Goal: Information Seeking & Learning: Learn about a topic

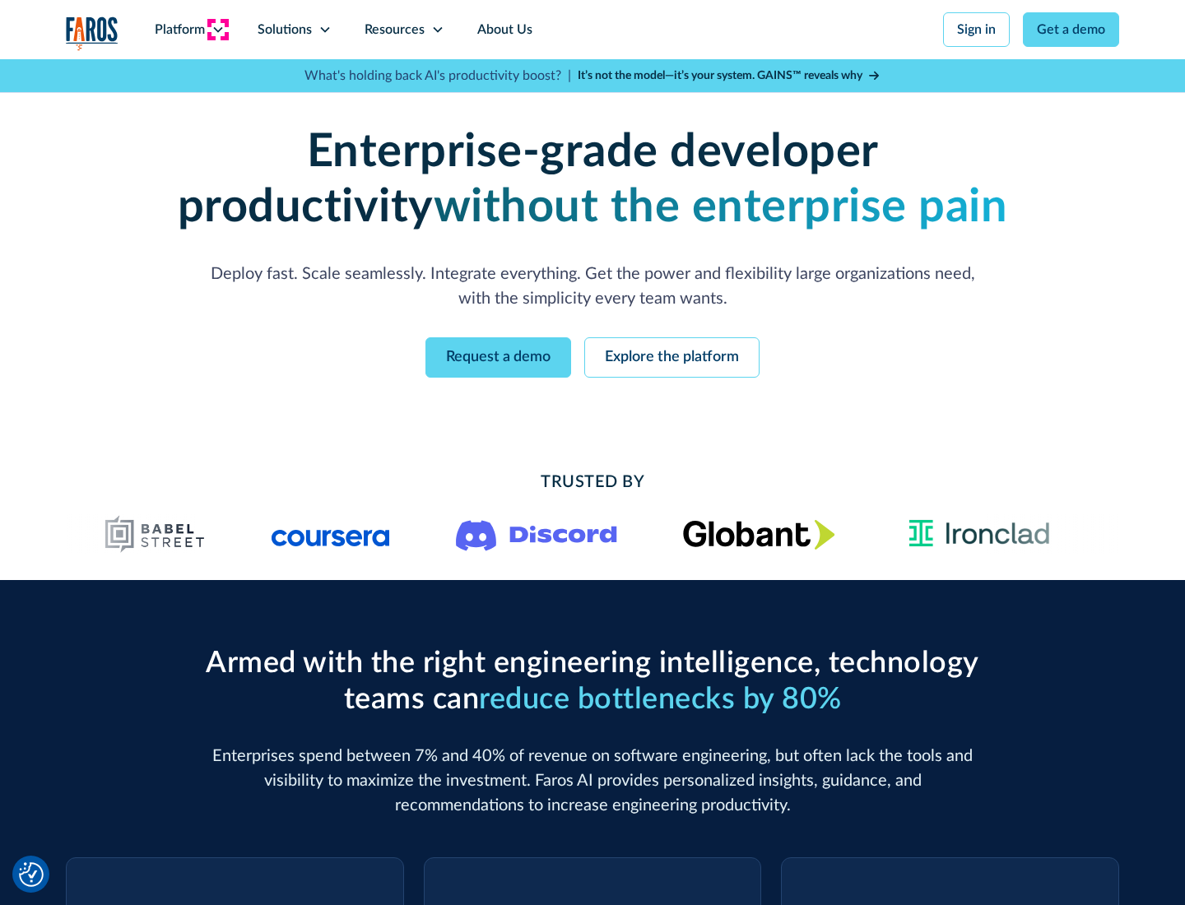
click at [217, 30] on icon at bounding box center [217, 29] width 13 height 13
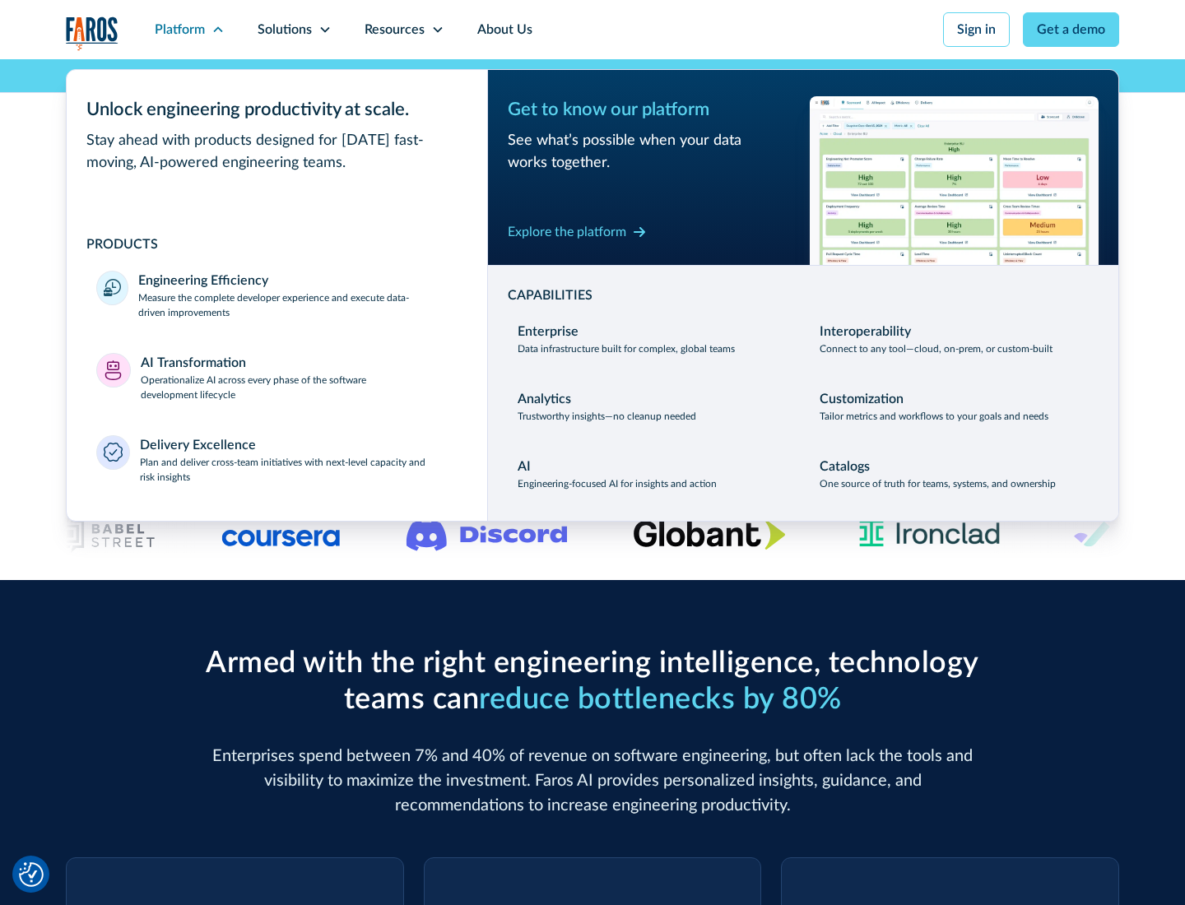
click at [298, 304] on p "Measure the complete developer experience and execute data-driven improvements" at bounding box center [297, 305] width 319 height 30
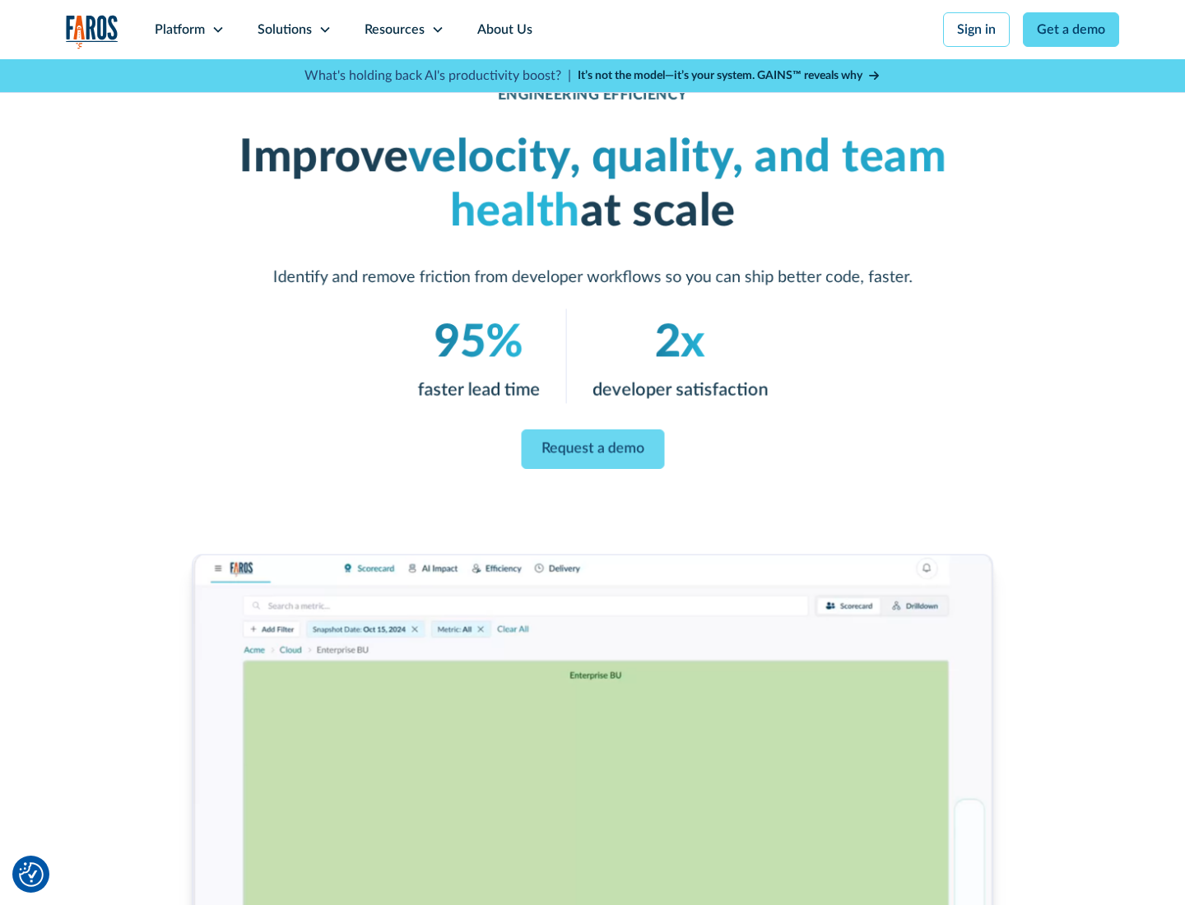
click at [592, 449] on link "Request a demo" at bounding box center [592, 448] width 143 height 39
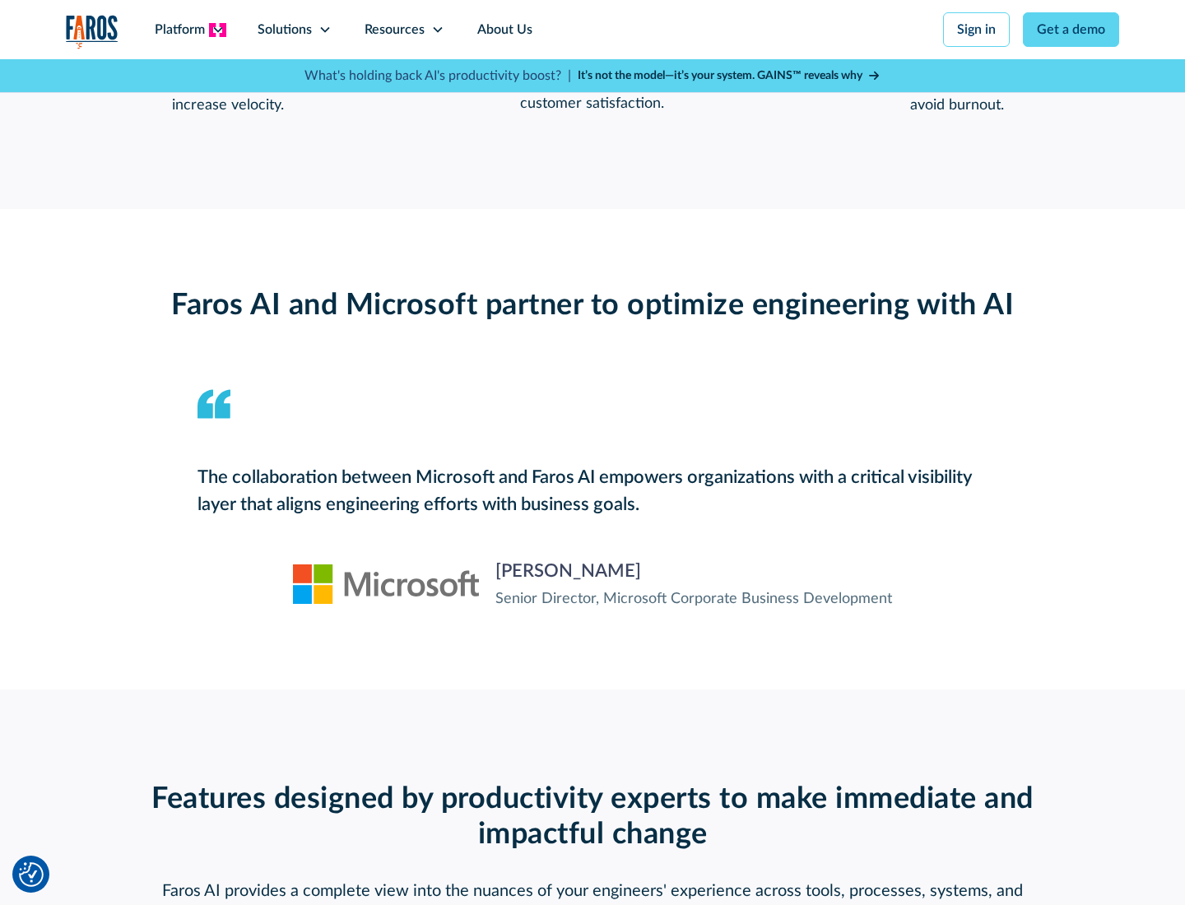
click at [217, 30] on icon at bounding box center [217, 29] width 13 height 13
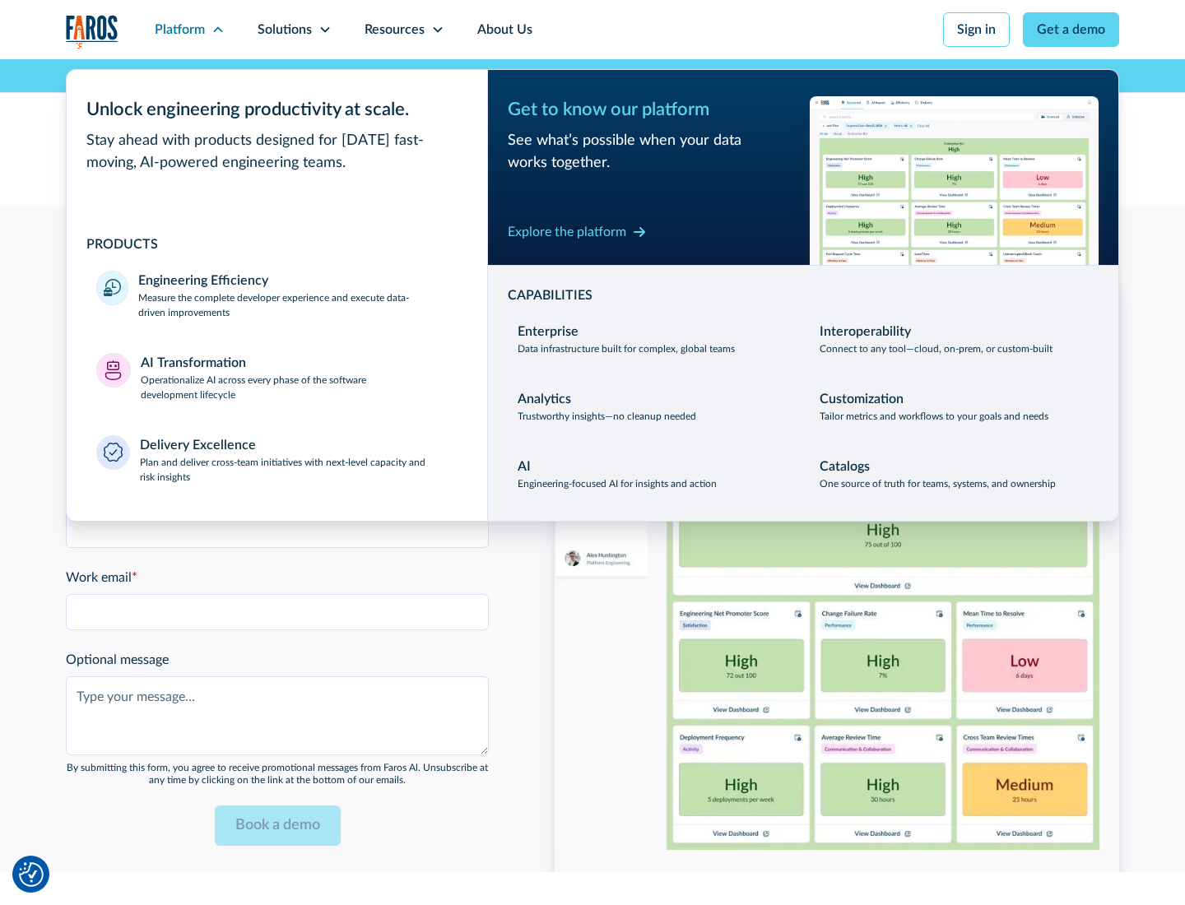
scroll to position [3610, 0]
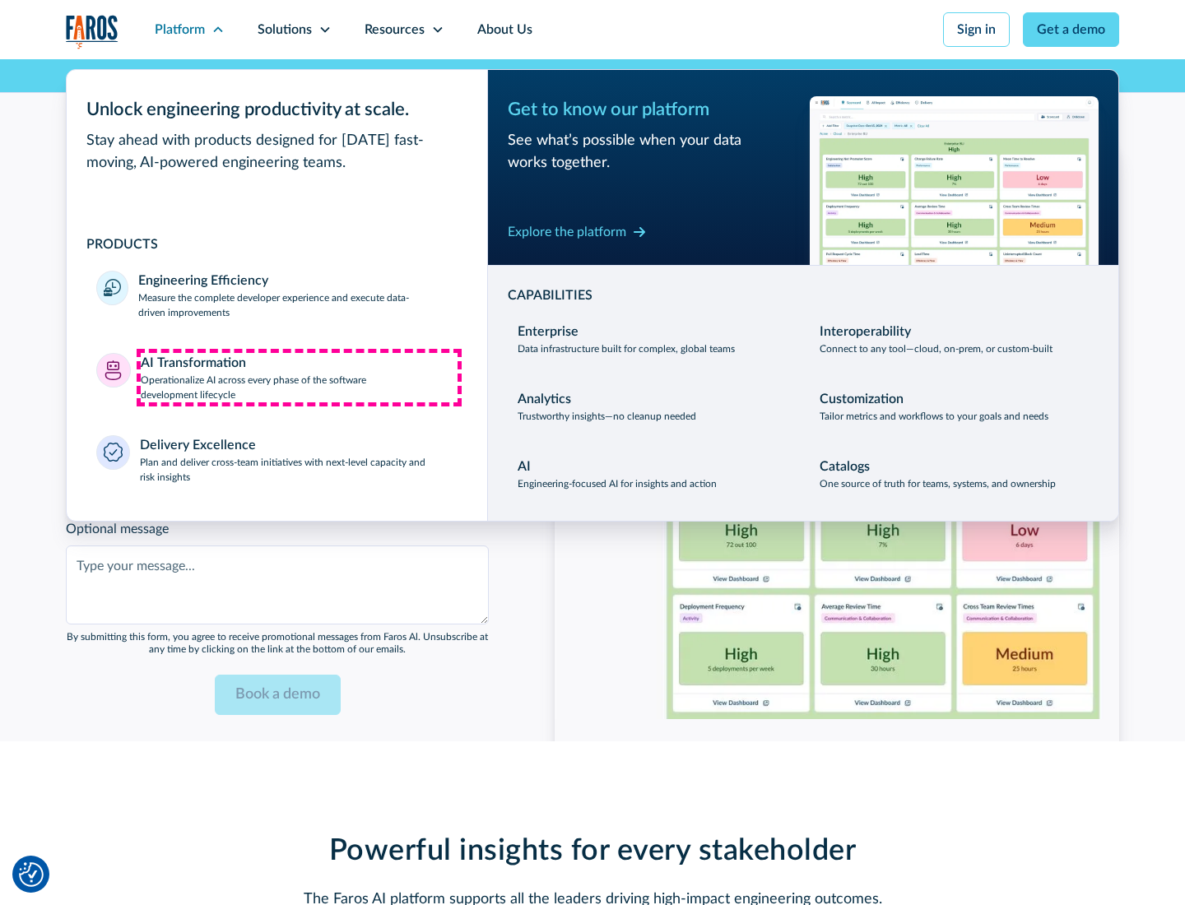
click at [299, 377] on p "Operationalize AI across every phase of the software development lifecycle" at bounding box center [300, 388] width 318 height 30
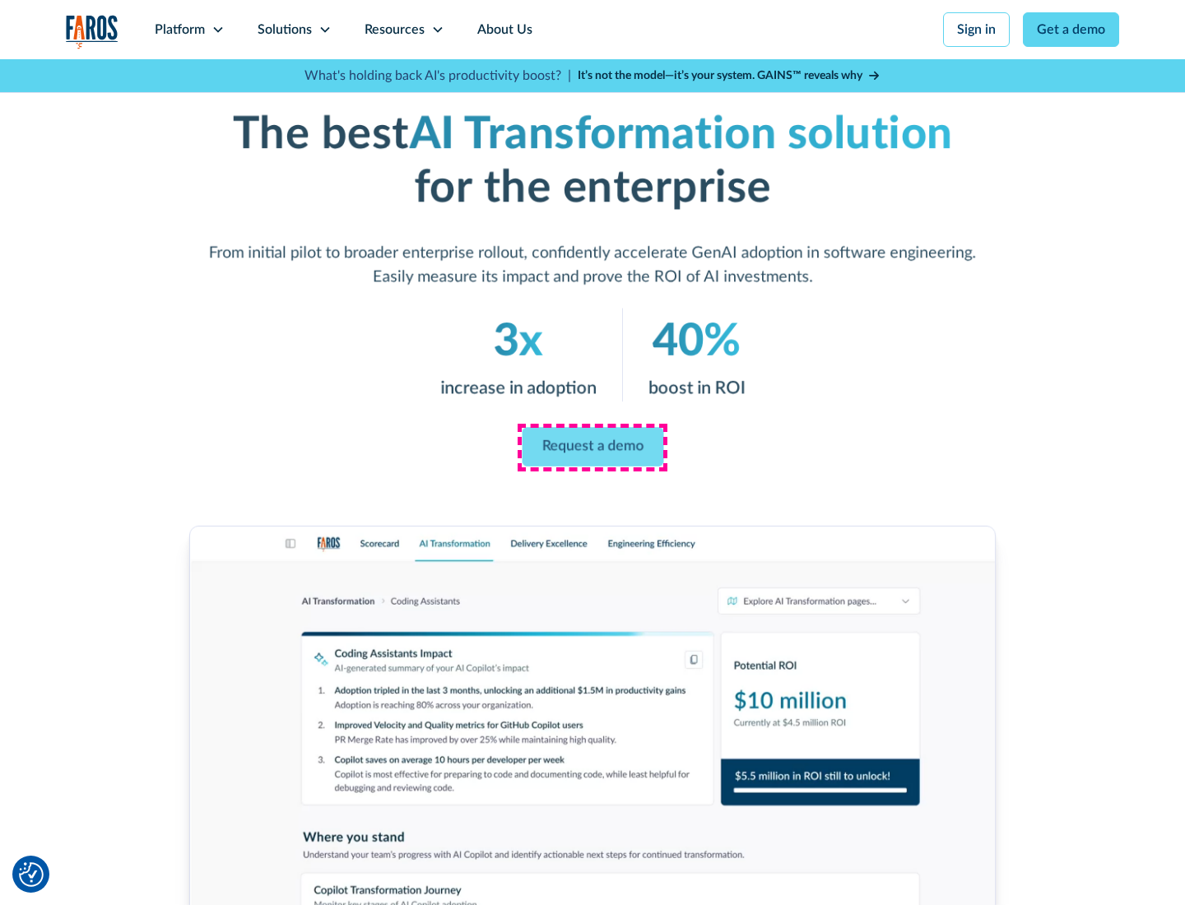
click at [592, 447] on link "Request a demo" at bounding box center [593, 447] width 142 height 39
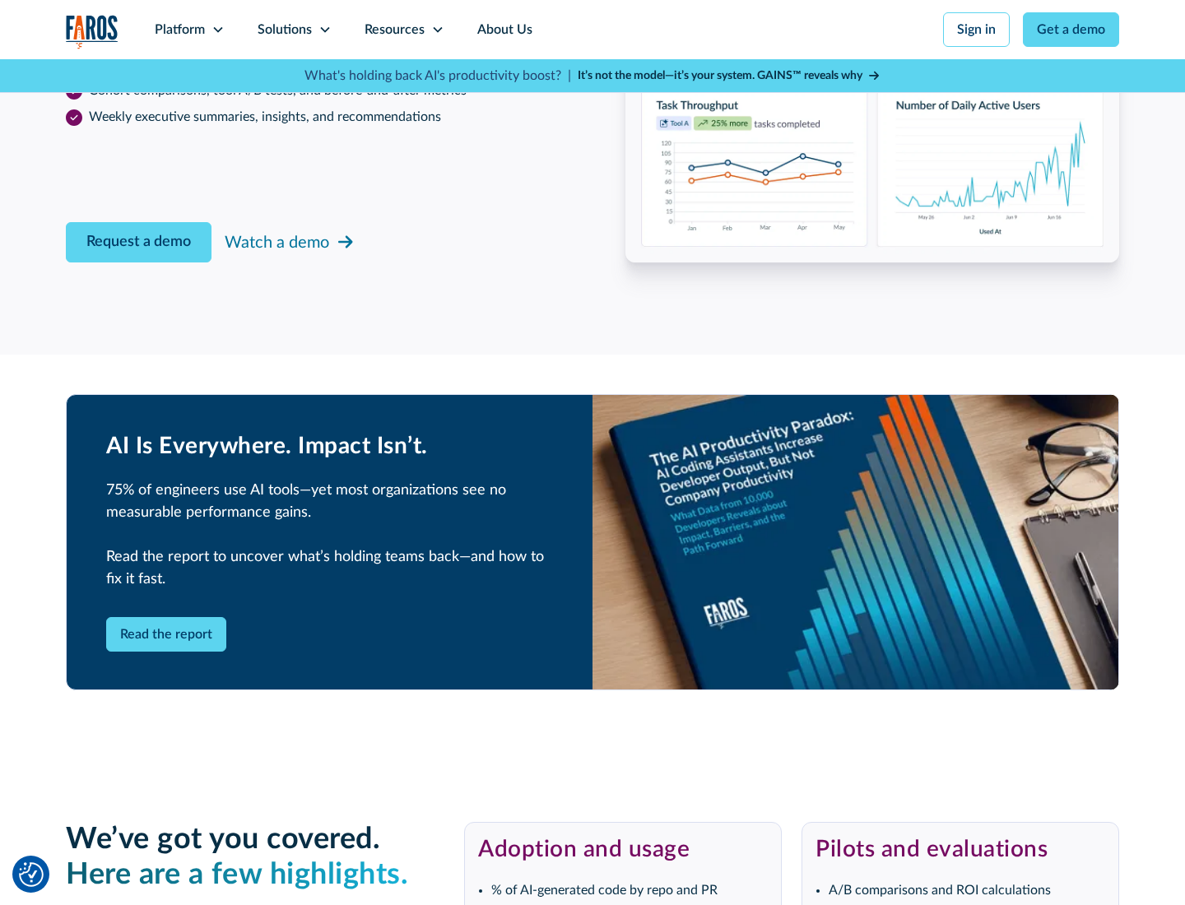
click at [189, 30] on div "Platform" at bounding box center [180, 30] width 50 height 20
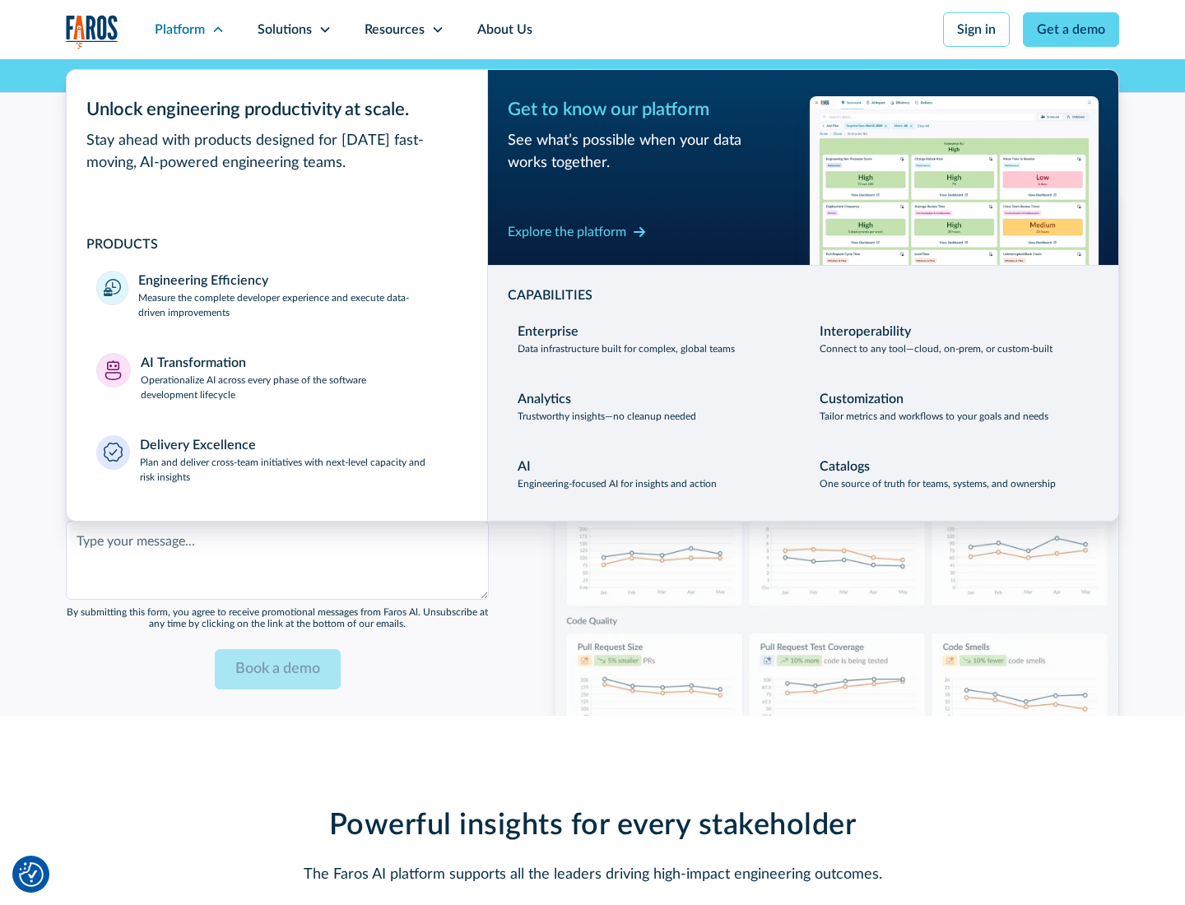
scroll to position [4005, 0]
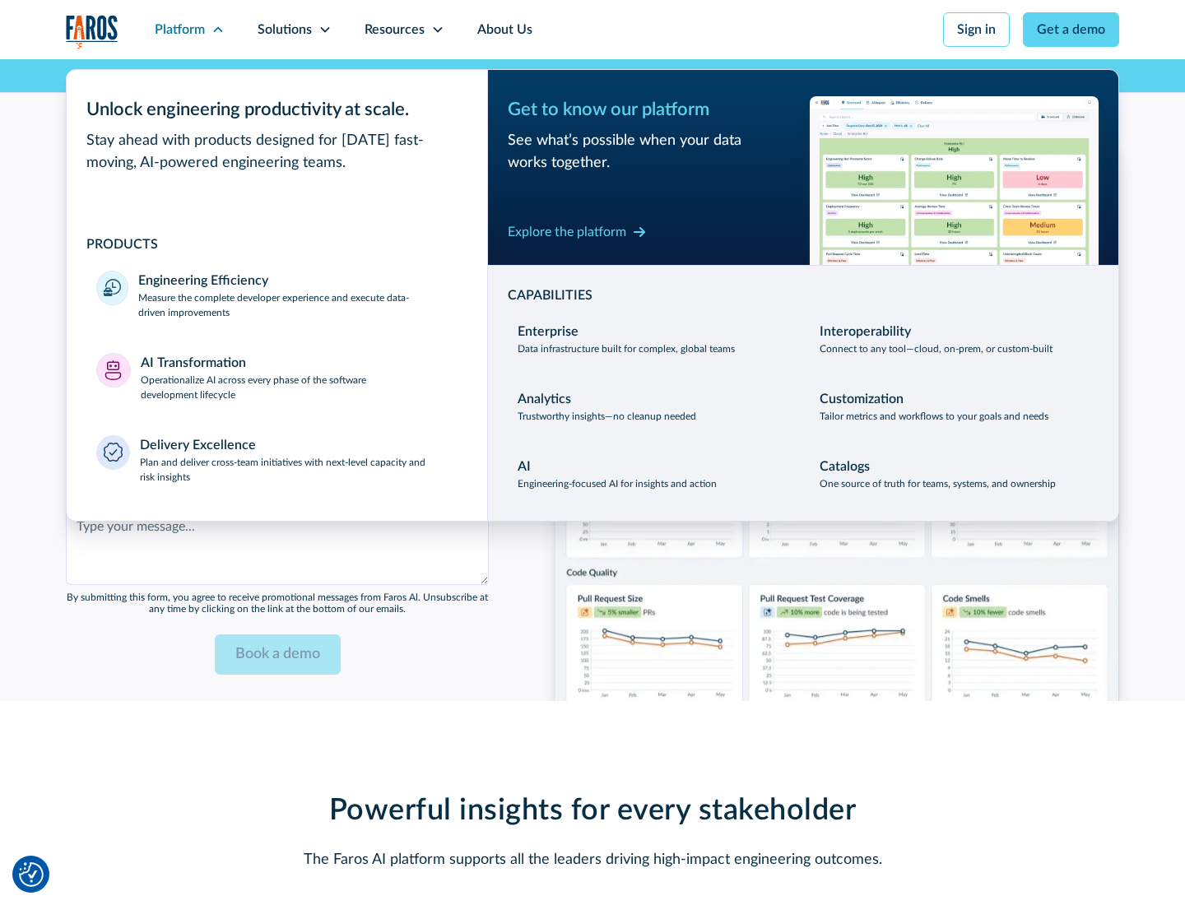
click at [567, 231] on div "Explore the platform" at bounding box center [567, 232] width 118 height 20
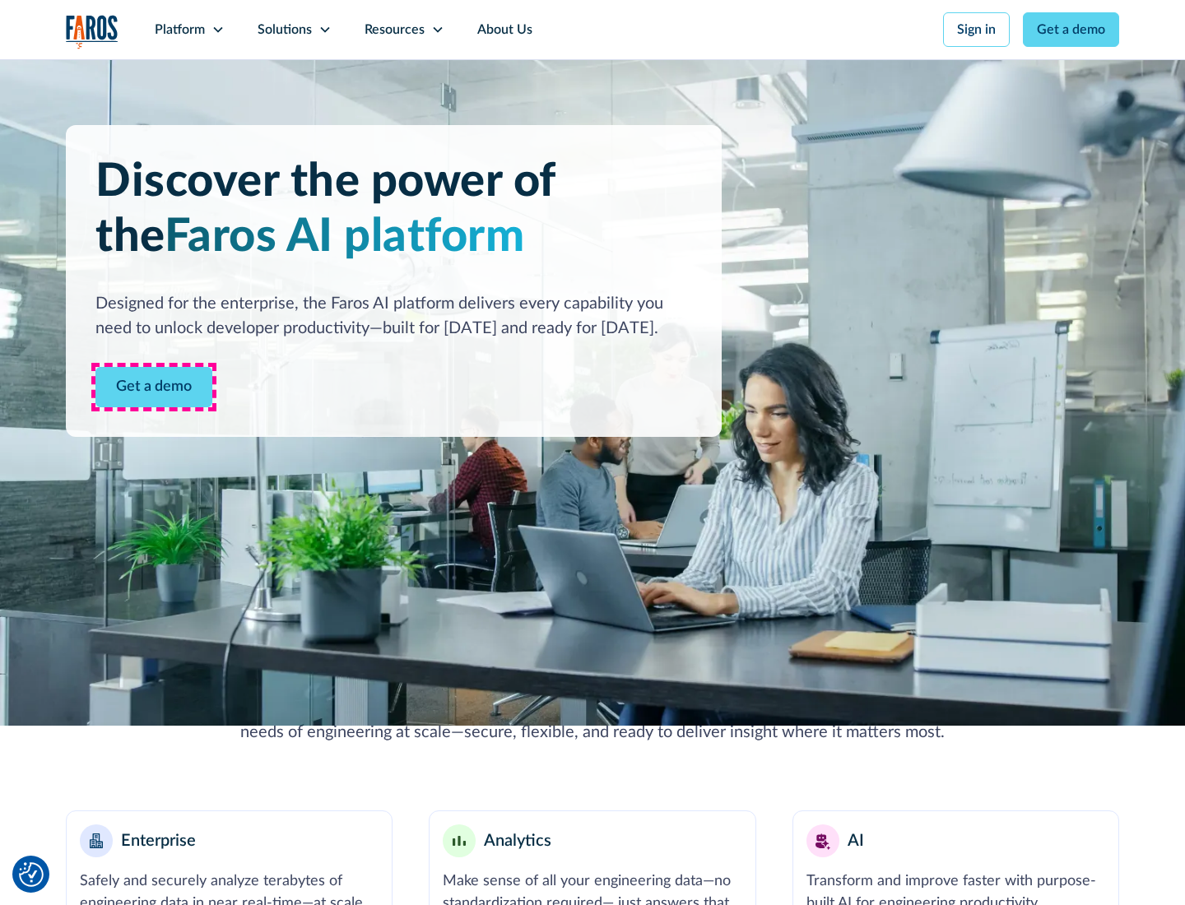
click at [154, 387] on link "Get a demo" at bounding box center [153, 387] width 117 height 40
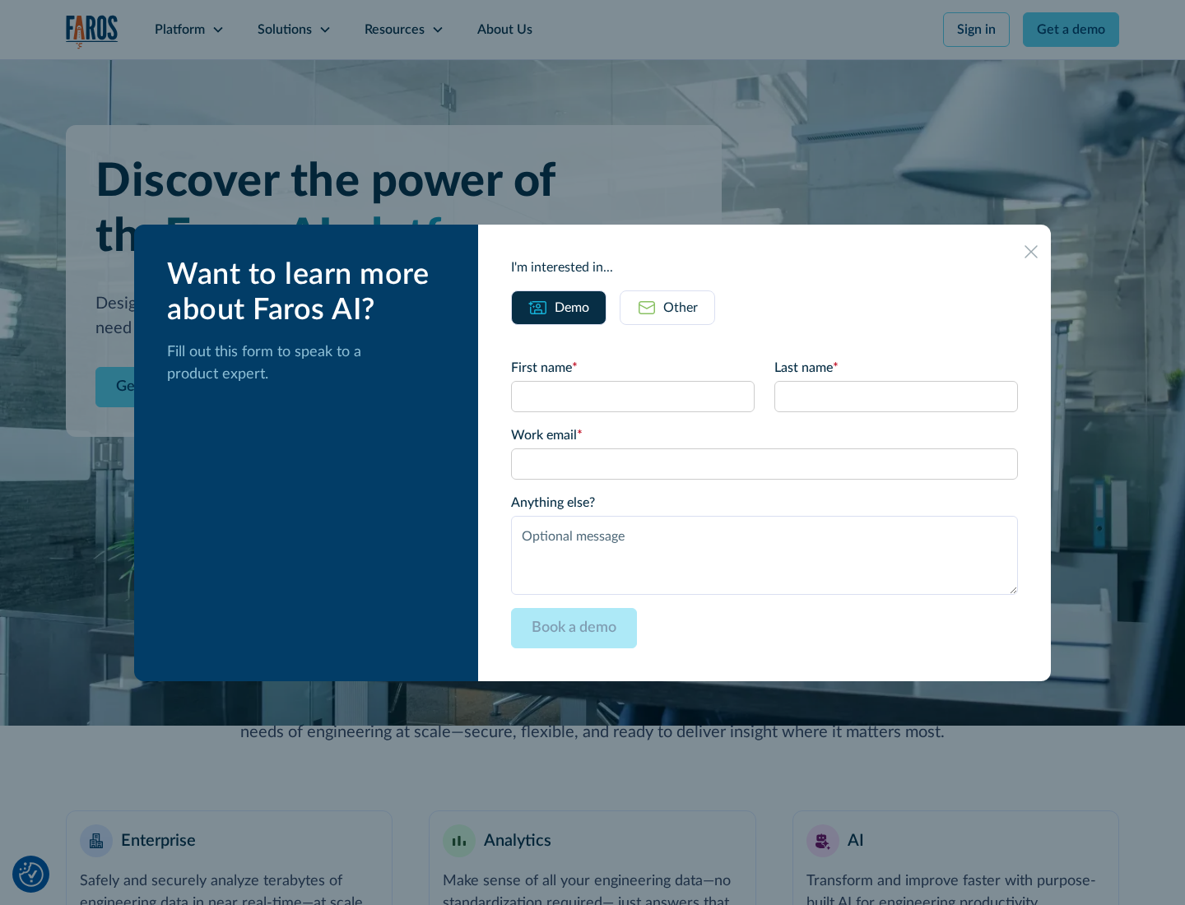
click at [680, 307] on div "Other" at bounding box center [680, 308] width 35 height 20
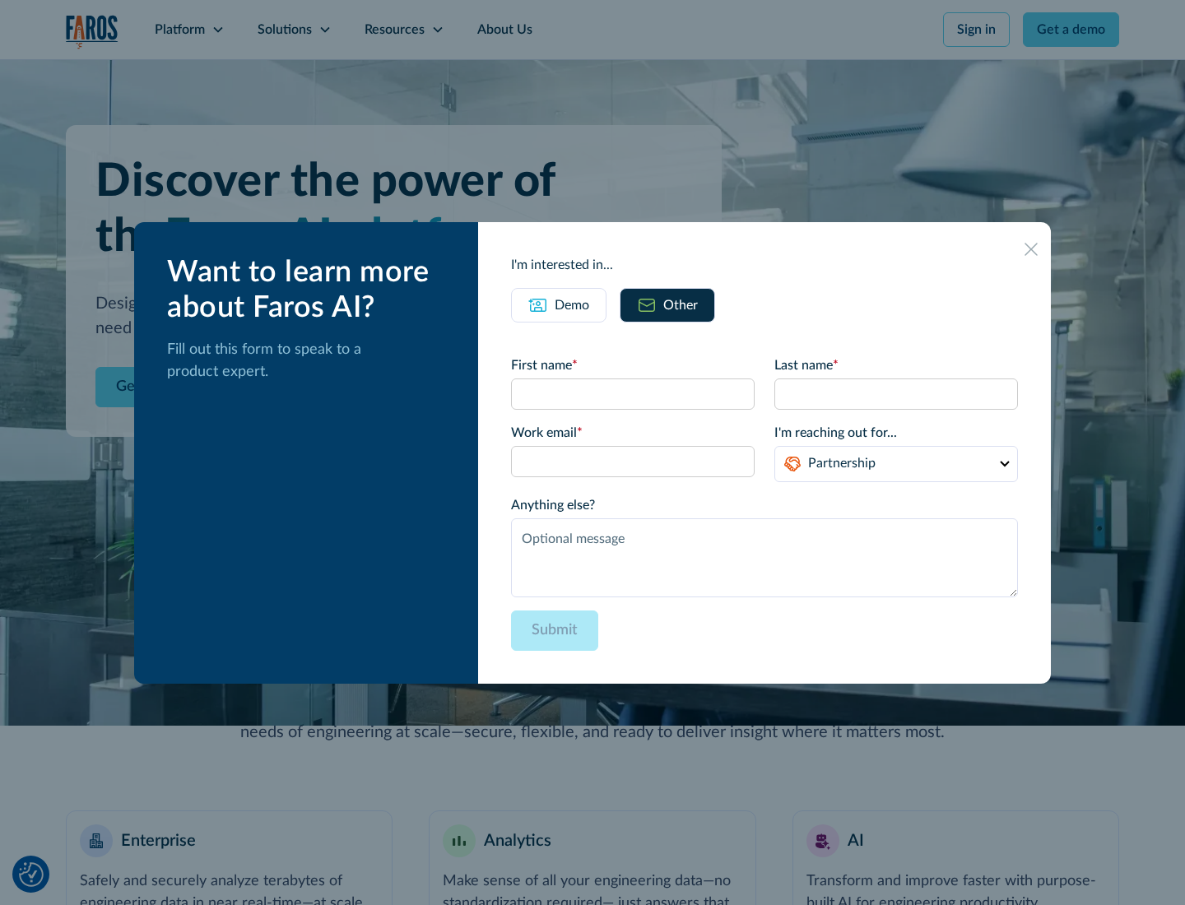
click at [572, 304] on div "Demo" at bounding box center [572, 305] width 35 height 20
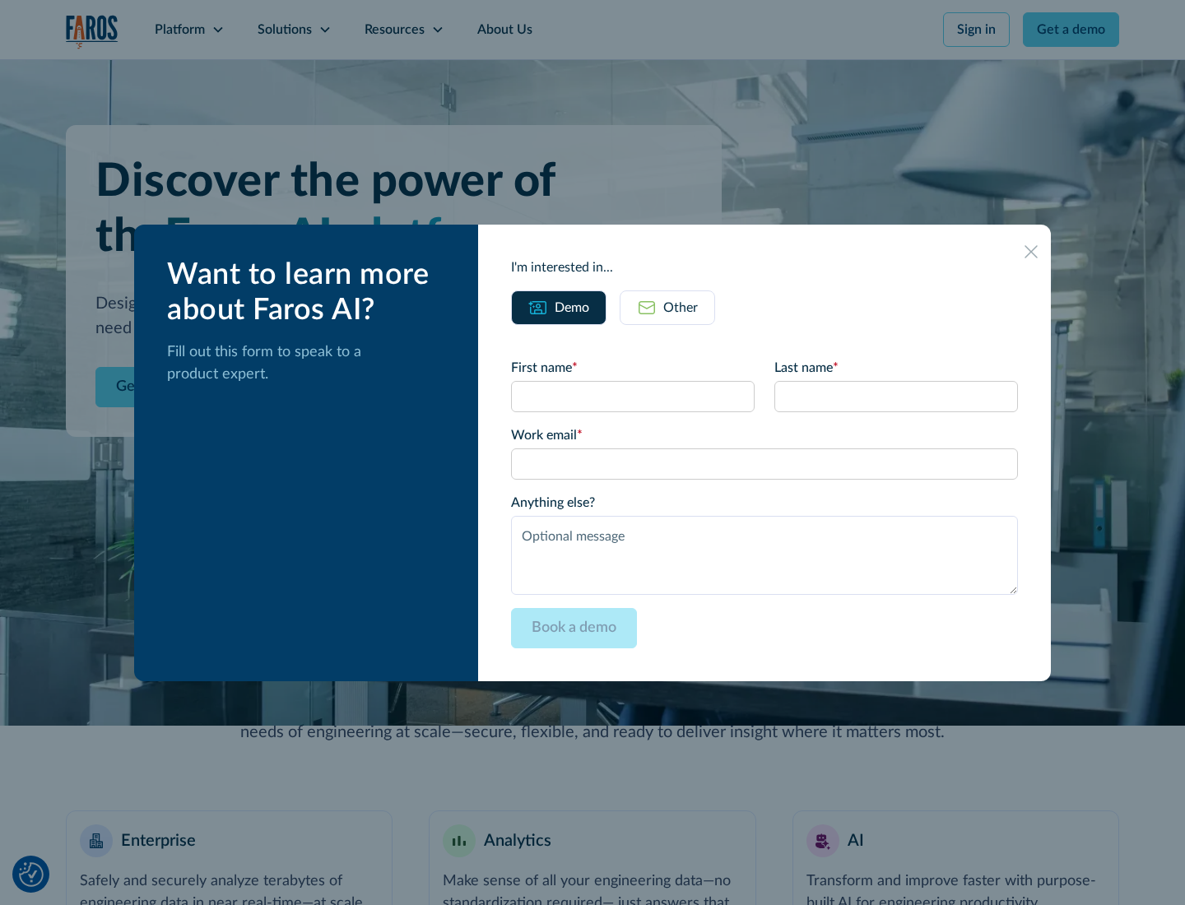
click at [1031, 251] on icon at bounding box center [1030, 251] width 13 height 13
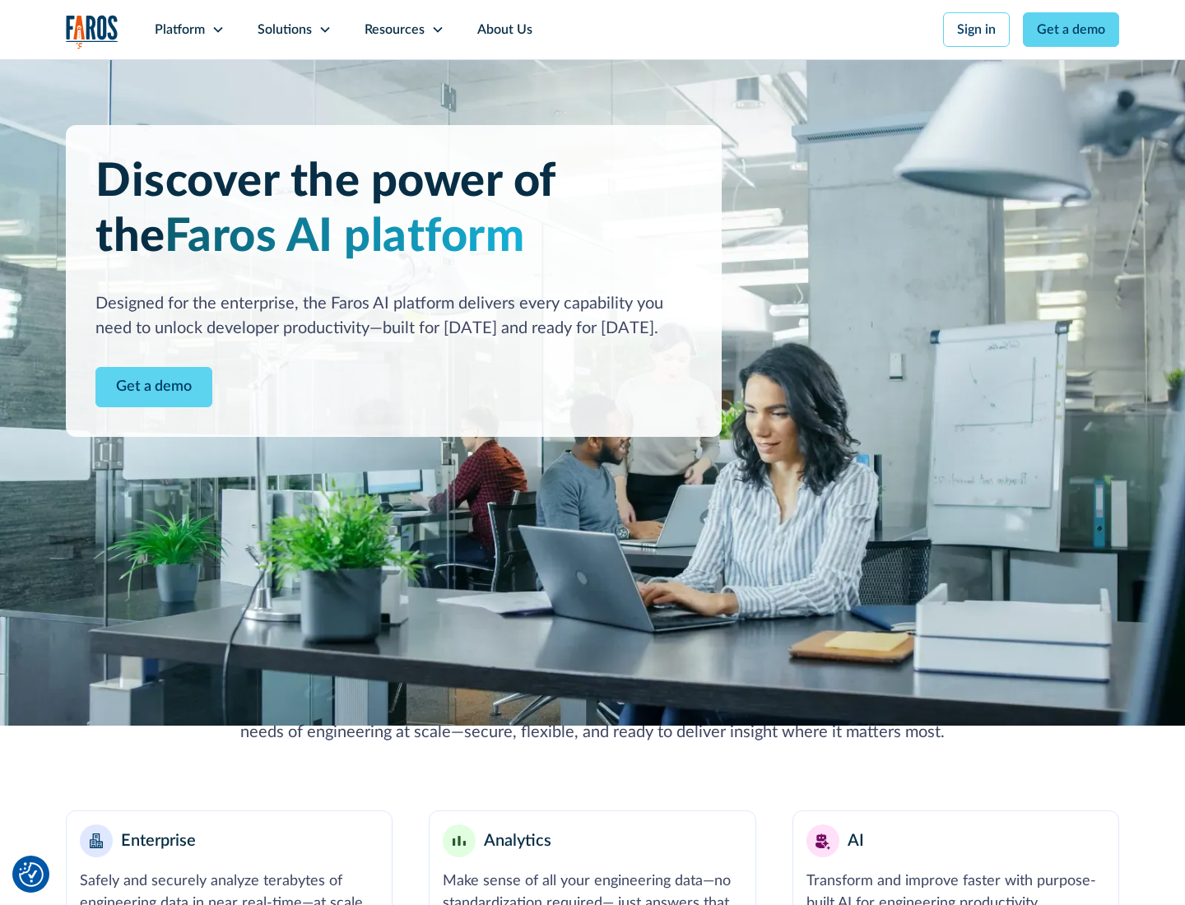
click at [217, 30] on icon at bounding box center [217, 29] width 13 height 13
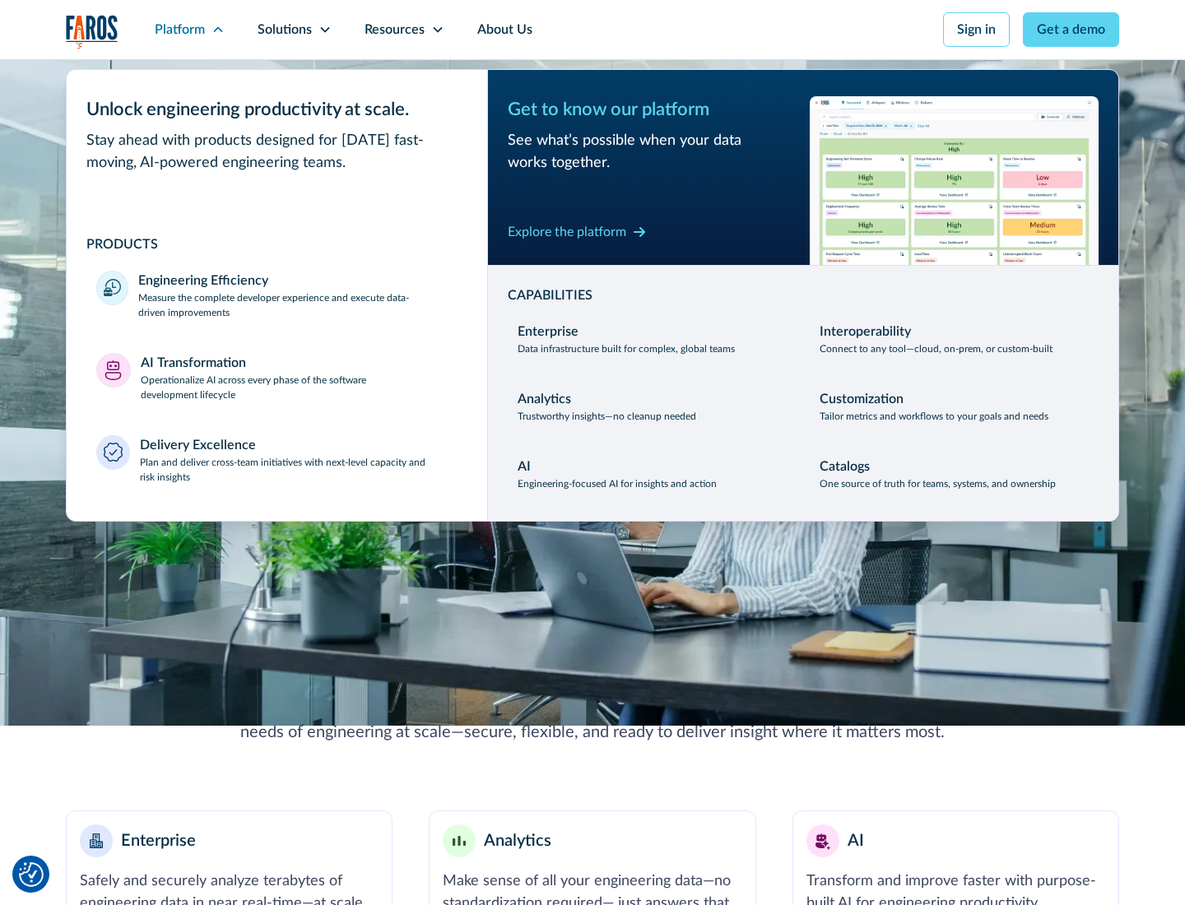
click at [298, 469] on p "Plan and deliver cross-team initiatives with next-level capacity and risk insig…" at bounding box center [299, 470] width 318 height 30
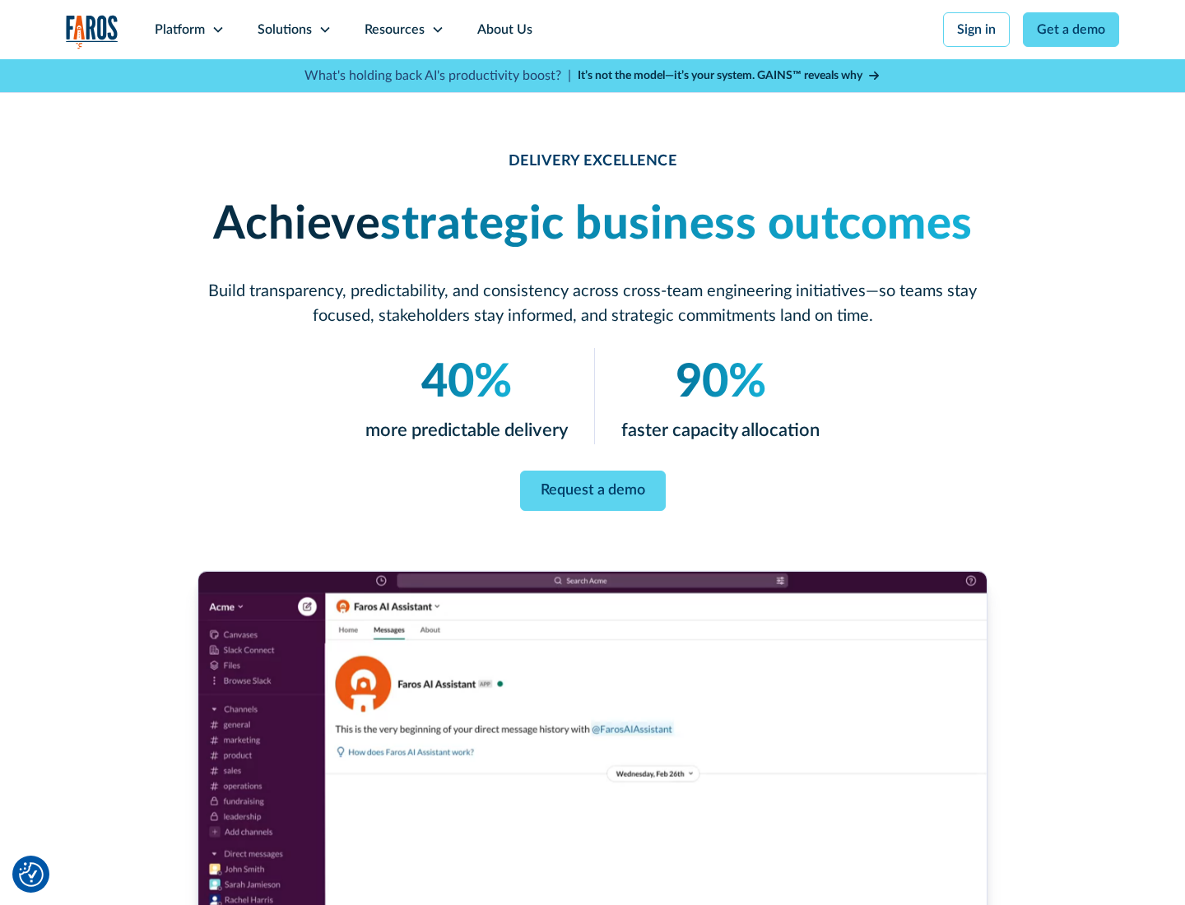
click at [324, 30] on icon at bounding box center [324, 29] width 13 height 13
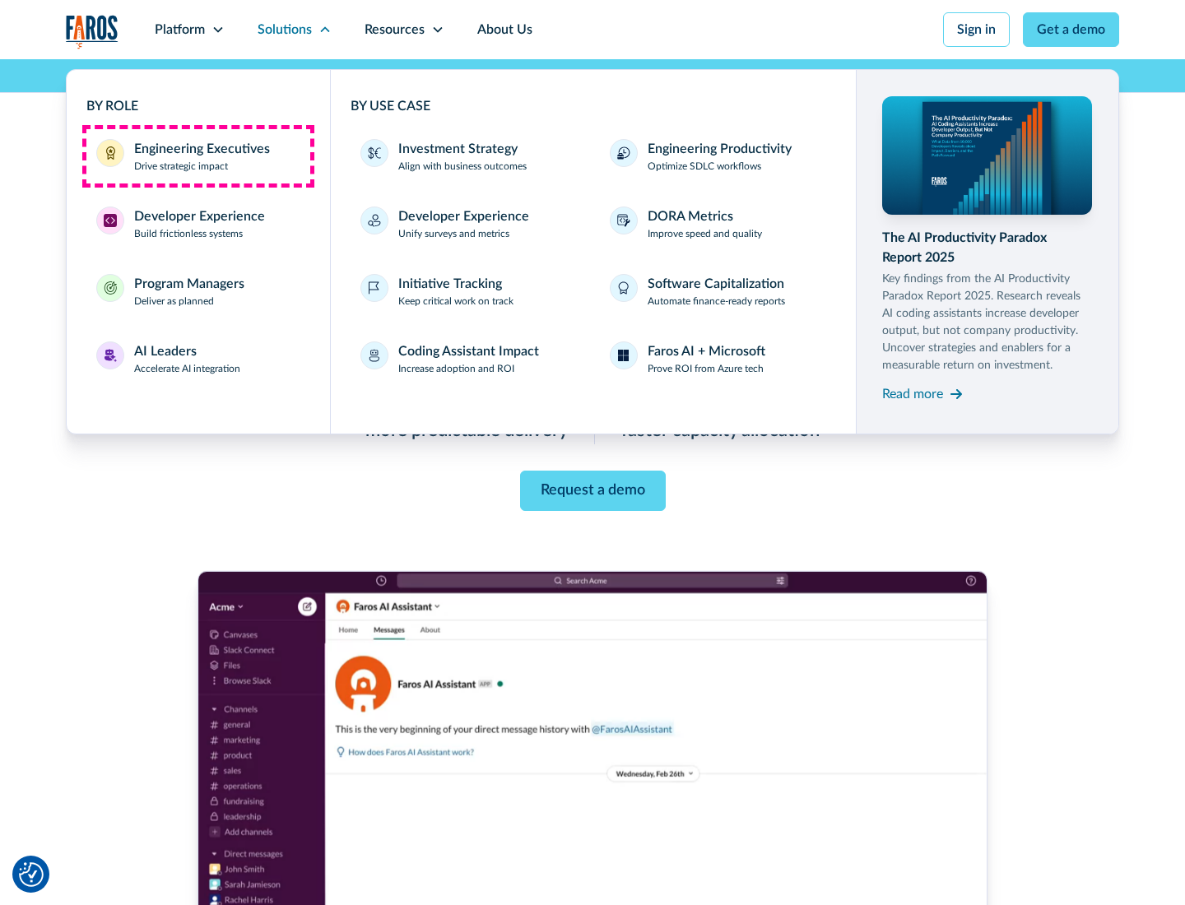
click at [197, 156] on div "Engineering Executives" at bounding box center [202, 149] width 136 height 20
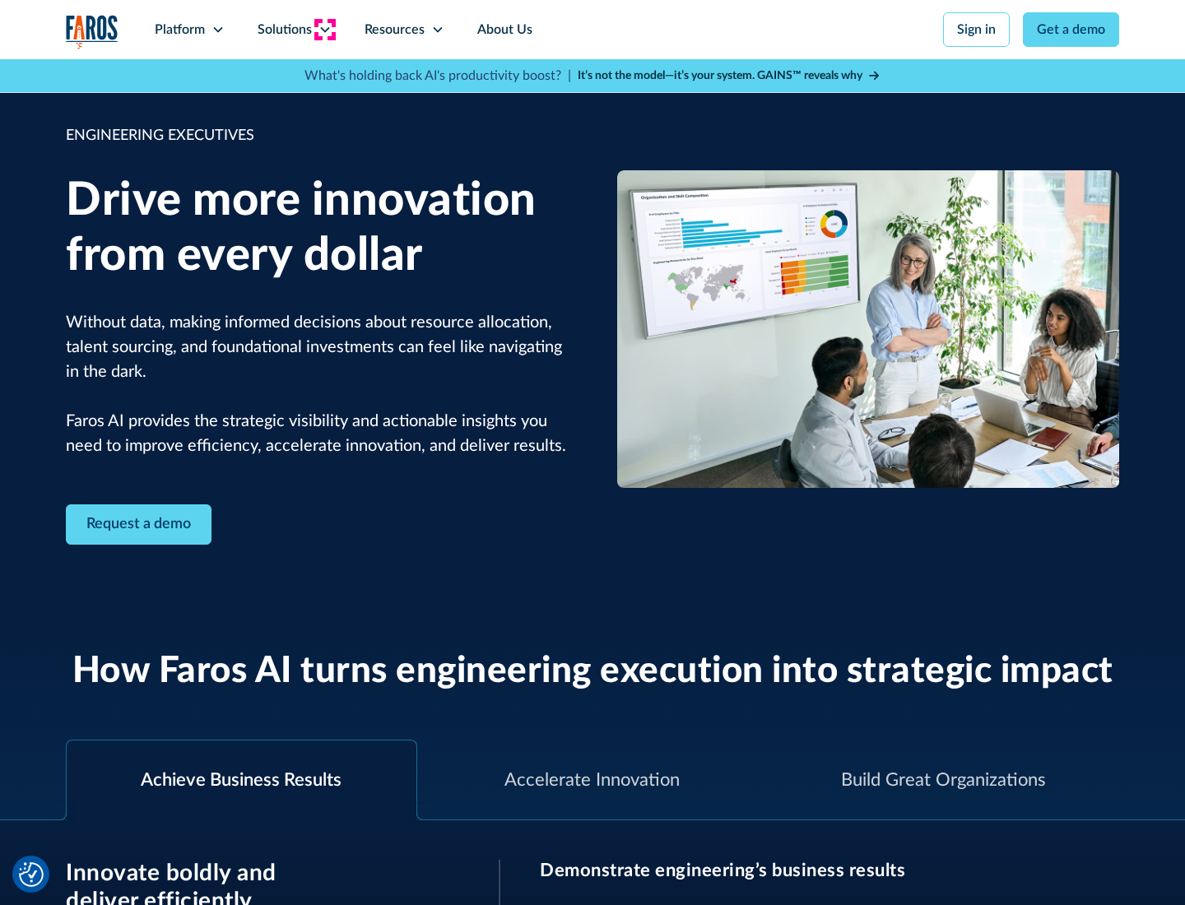
click at [324, 30] on icon at bounding box center [324, 29] width 13 height 13
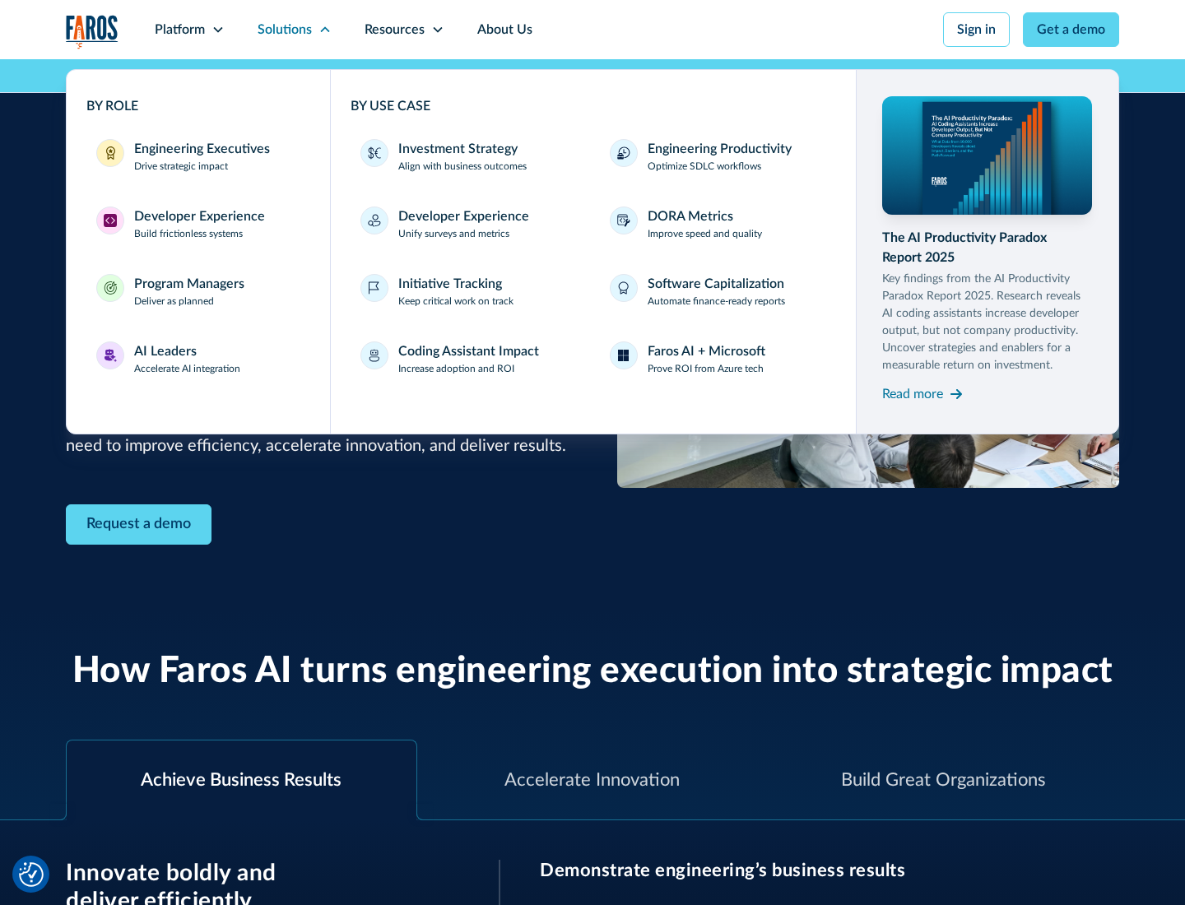
click at [197, 216] on div "Developer Experience" at bounding box center [199, 217] width 131 height 20
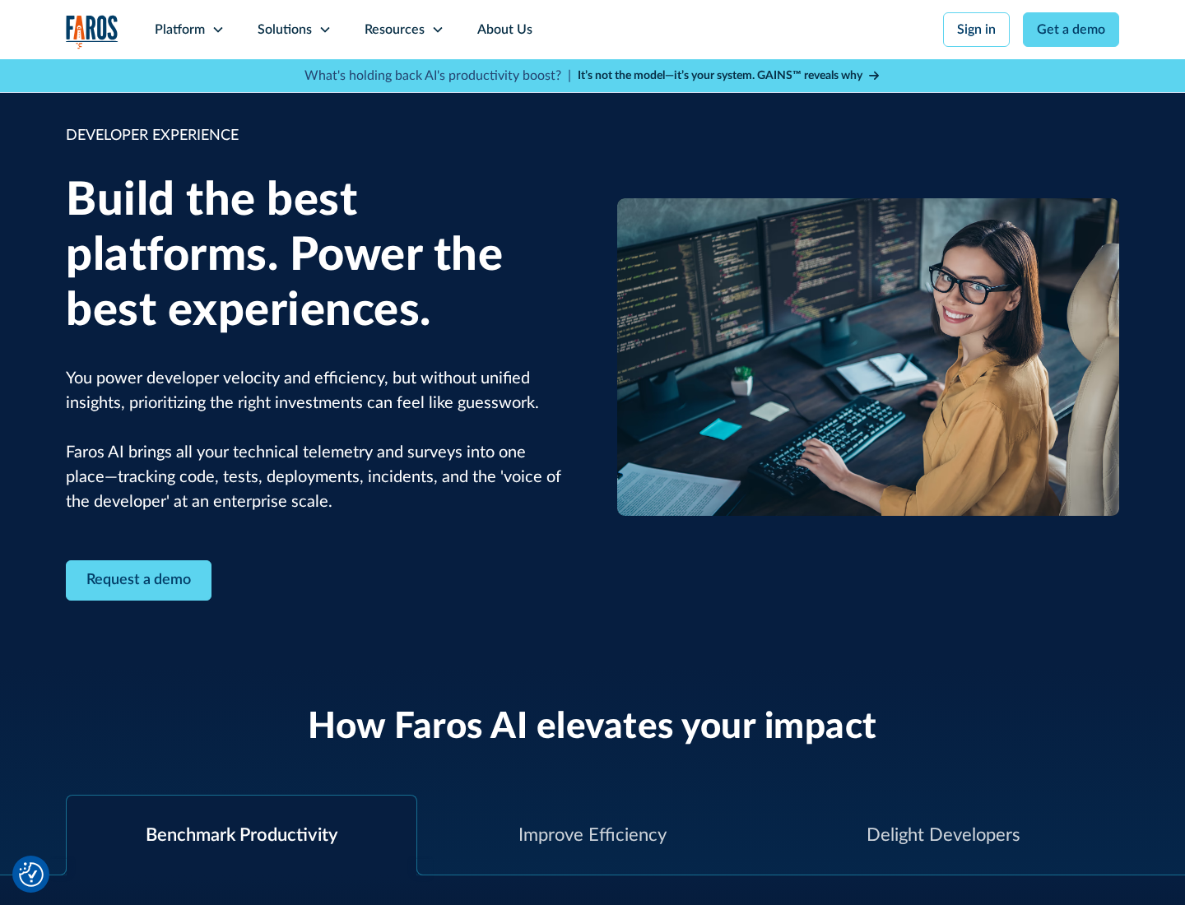
click at [294, 30] on div "Solutions" at bounding box center [285, 30] width 54 height 20
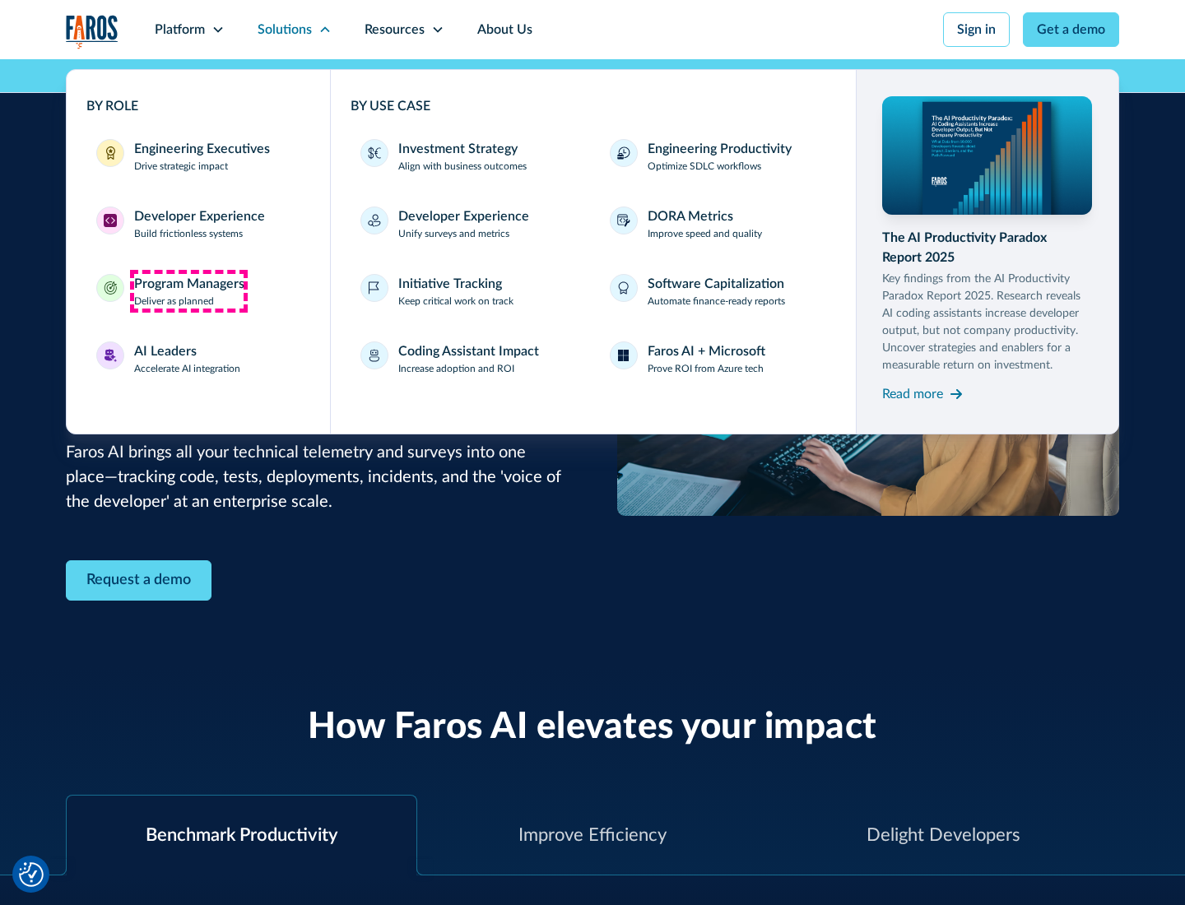
click at [188, 291] on div "Program Managers" at bounding box center [189, 284] width 110 height 20
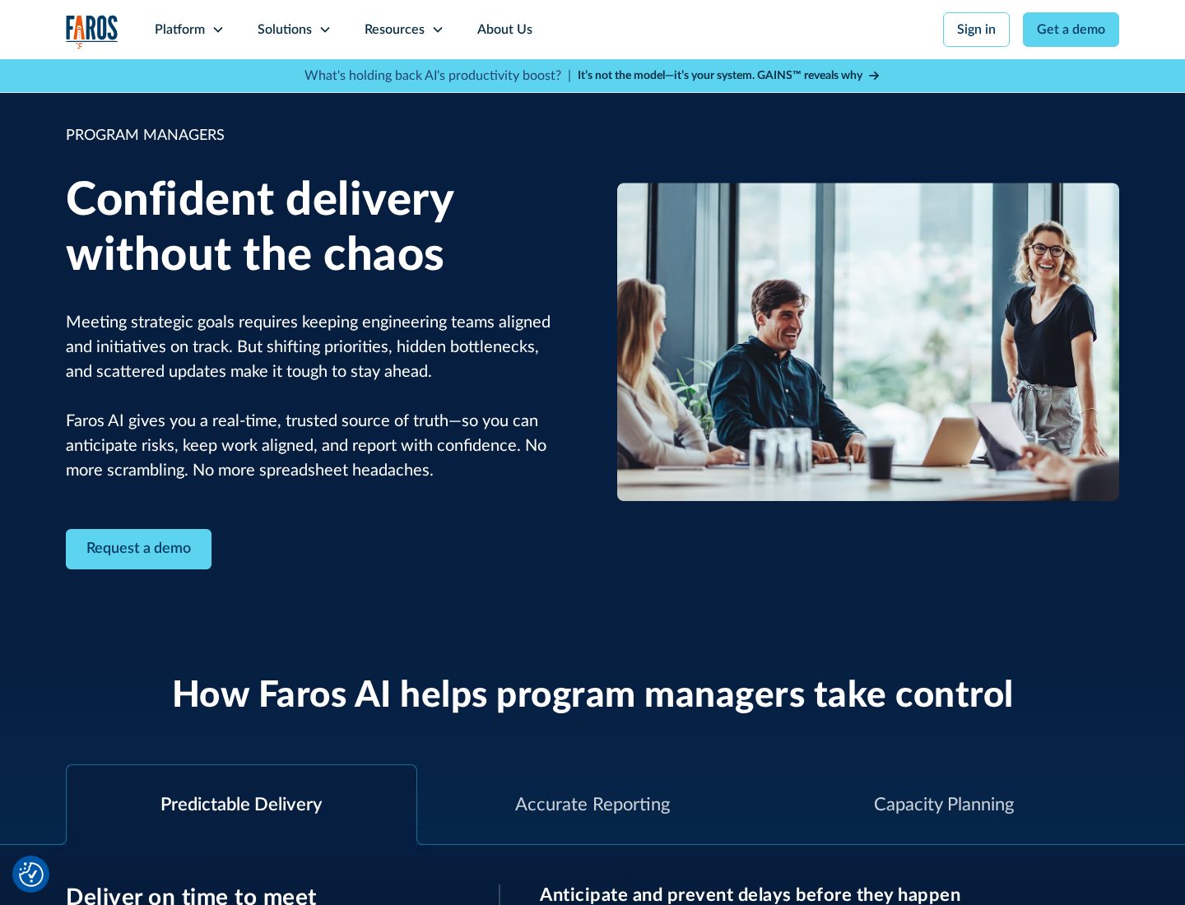
click at [324, 30] on icon at bounding box center [324, 29] width 13 height 13
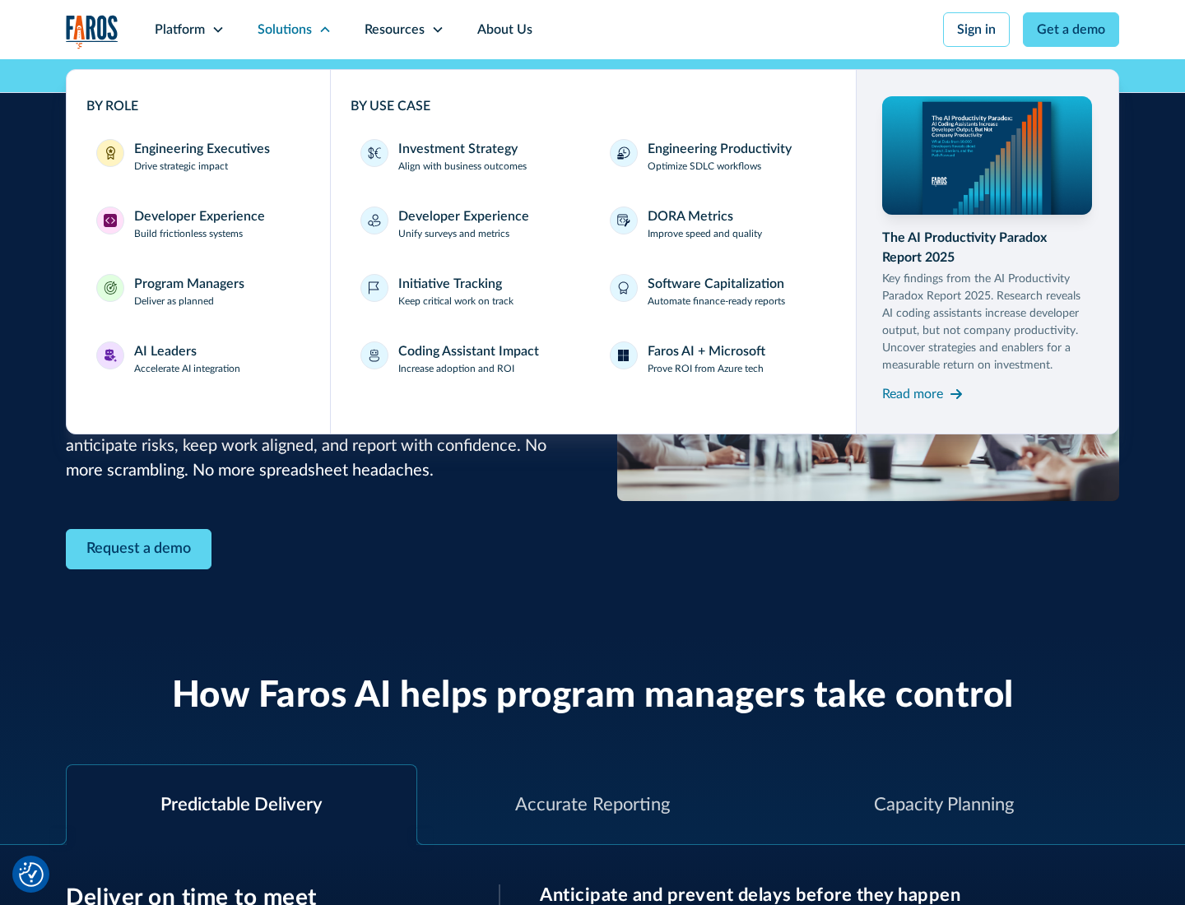
click at [188, 359] on div "AI Leaders" at bounding box center [165, 351] width 63 height 20
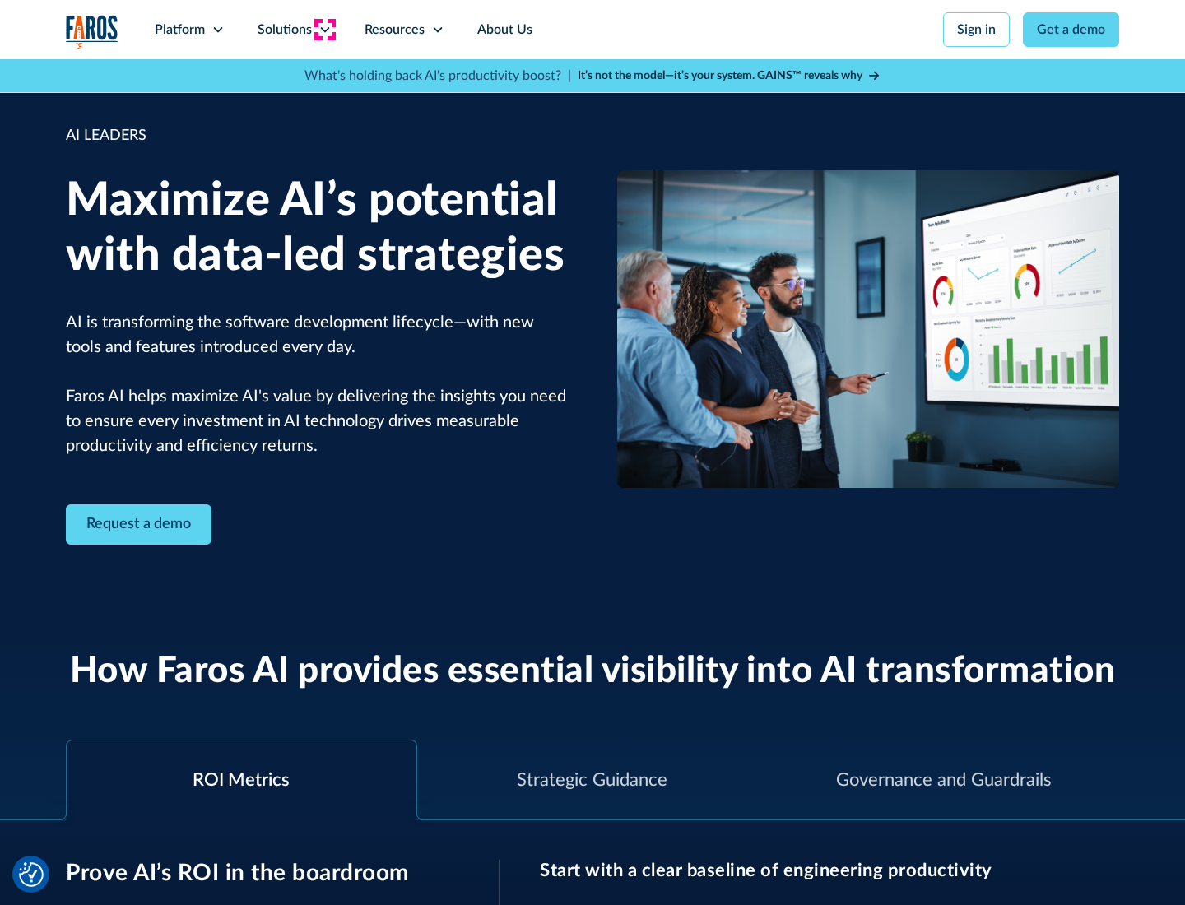
click at [324, 30] on icon at bounding box center [324, 29] width 13 height 13
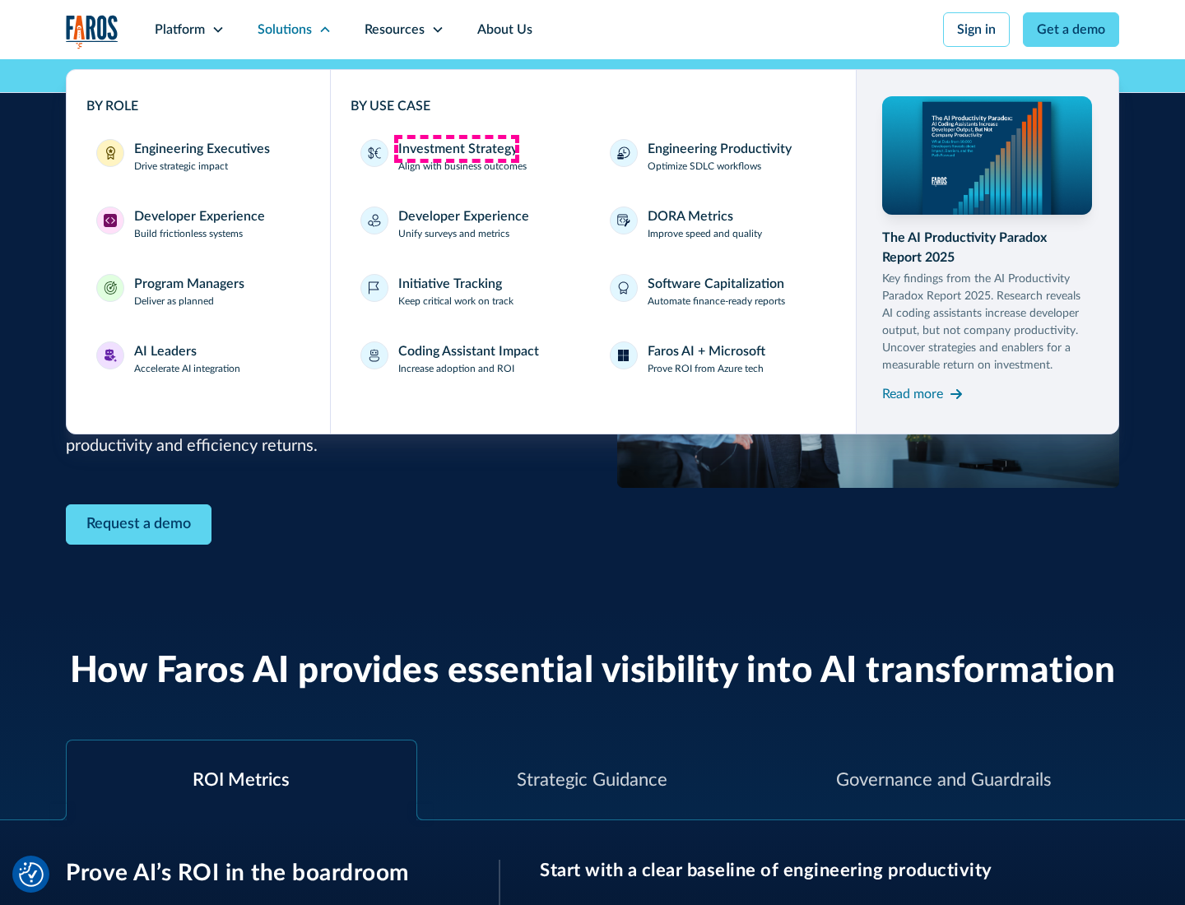
click at [456, 149] on div "Investment Strategy" at bounding box center [457, 149] width 119 height 20
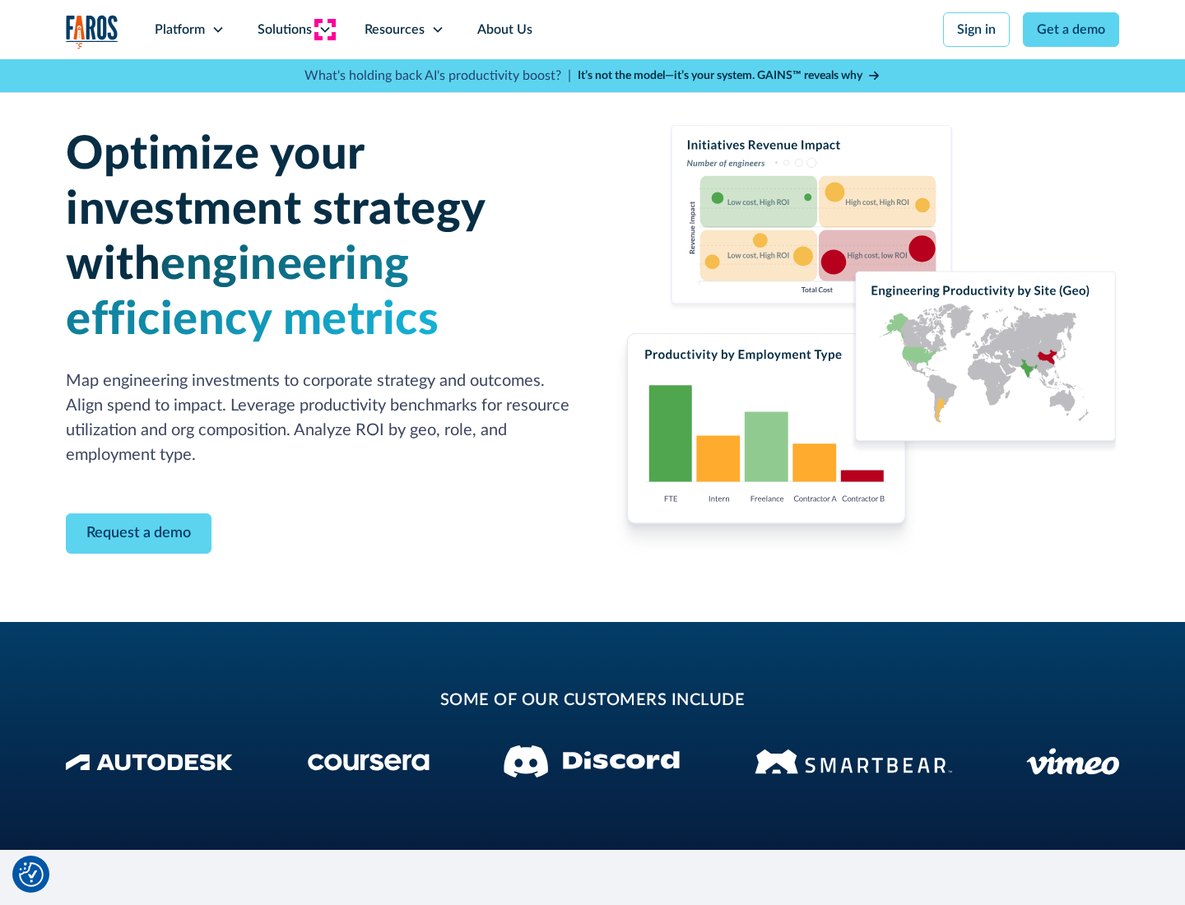
click at [324, 30] on icon at bounding box center [324, 29] width 13 height 13
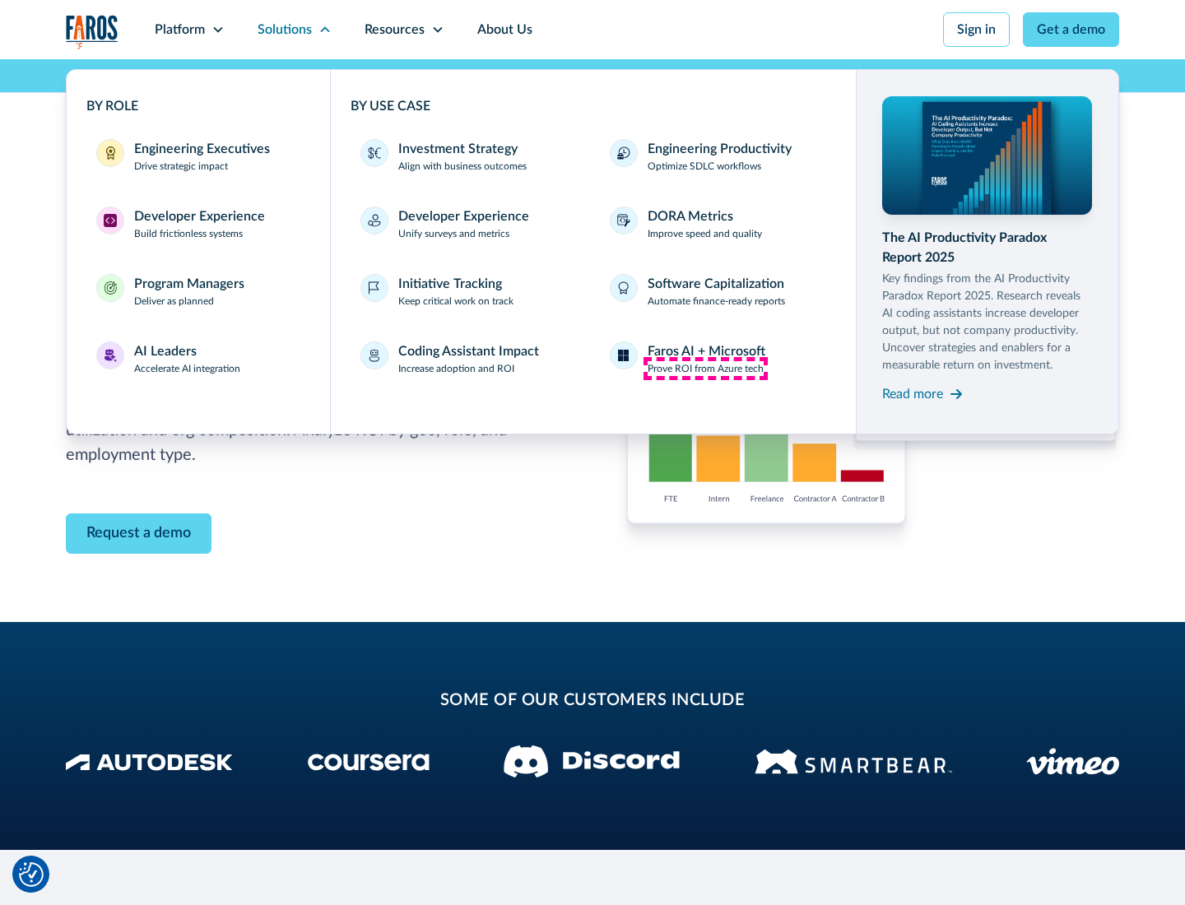
click at [705, 369] on p "Prove ROI from Azure tech" at bounding box center [706, 368] width 116 height 15
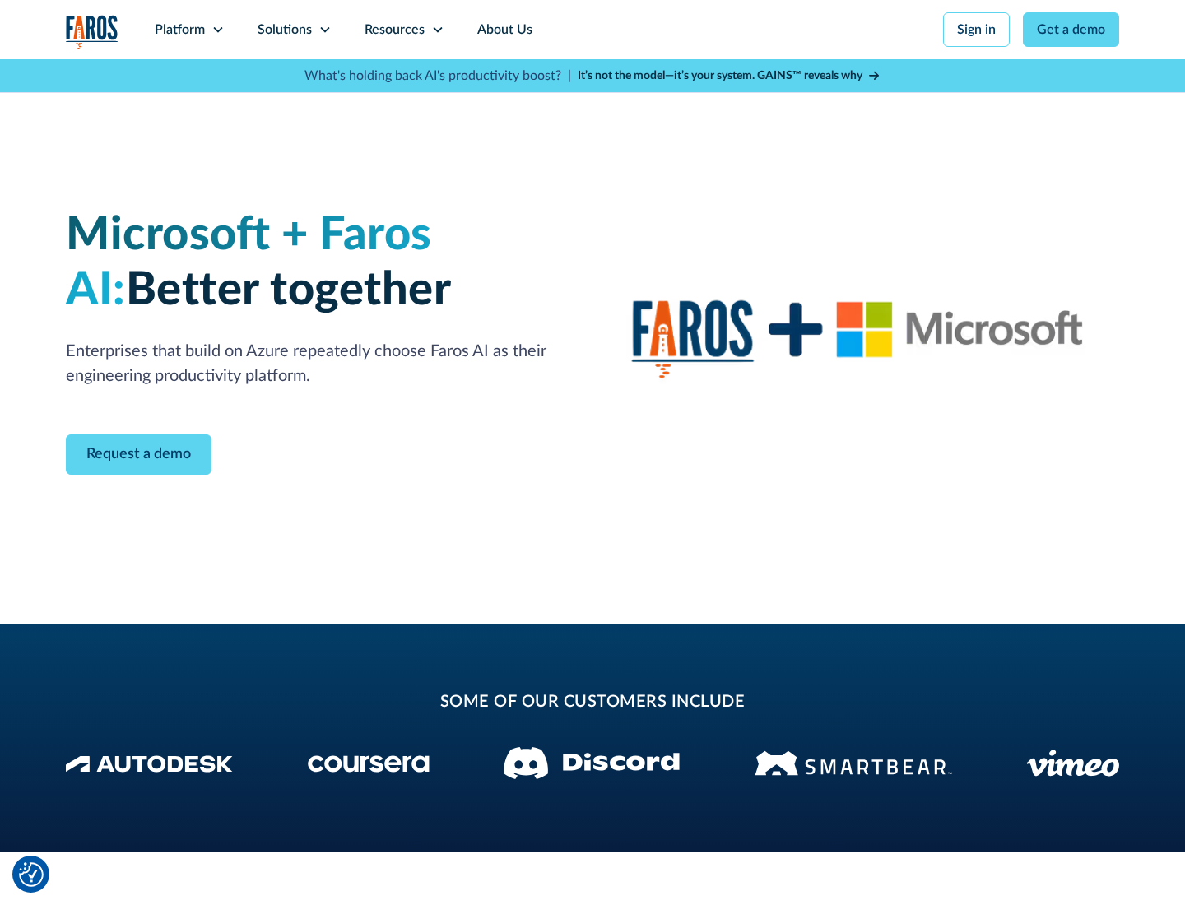
click at [324, 30] on icon at bounding box center [324, 29] width 13 height 13
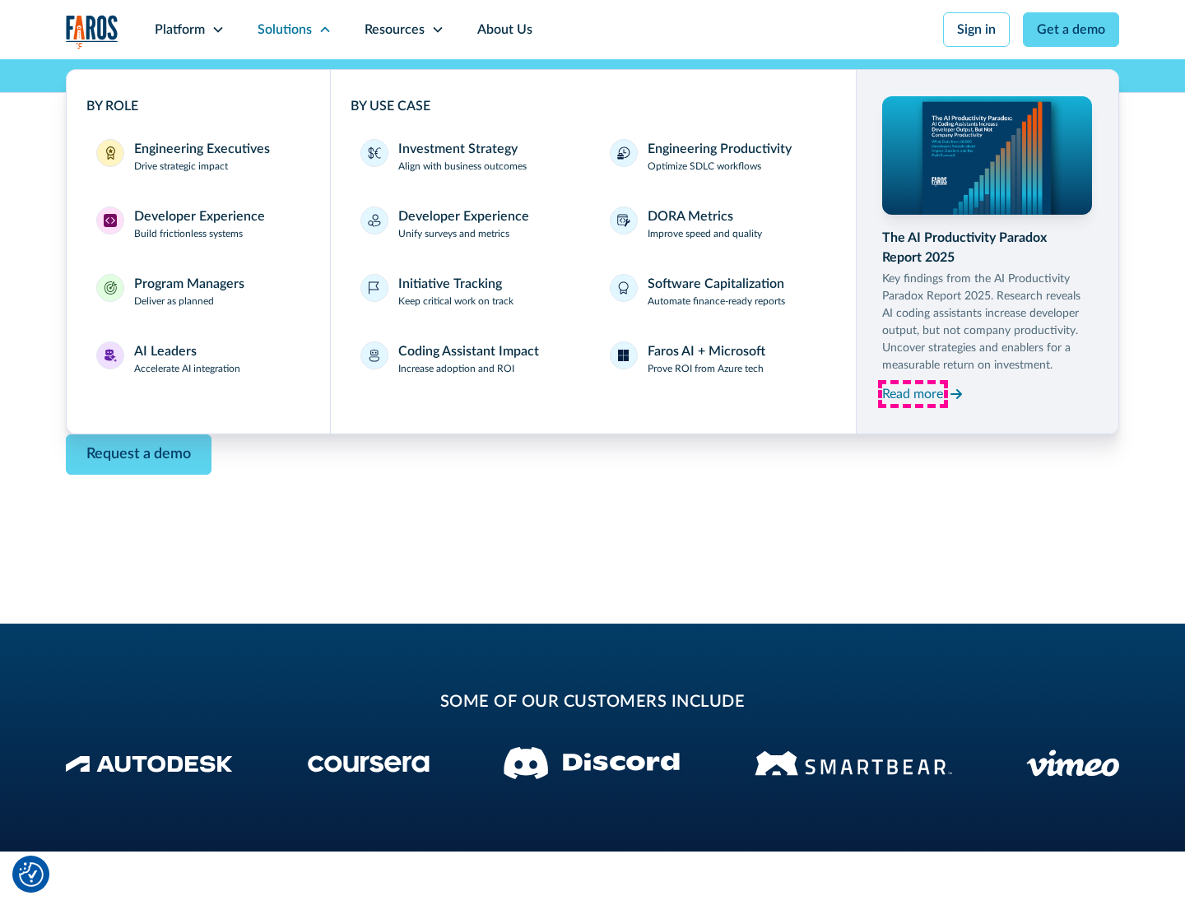
click at [912, 393] on div "Read more" at bounding box center [912, 394] width 61 height 20
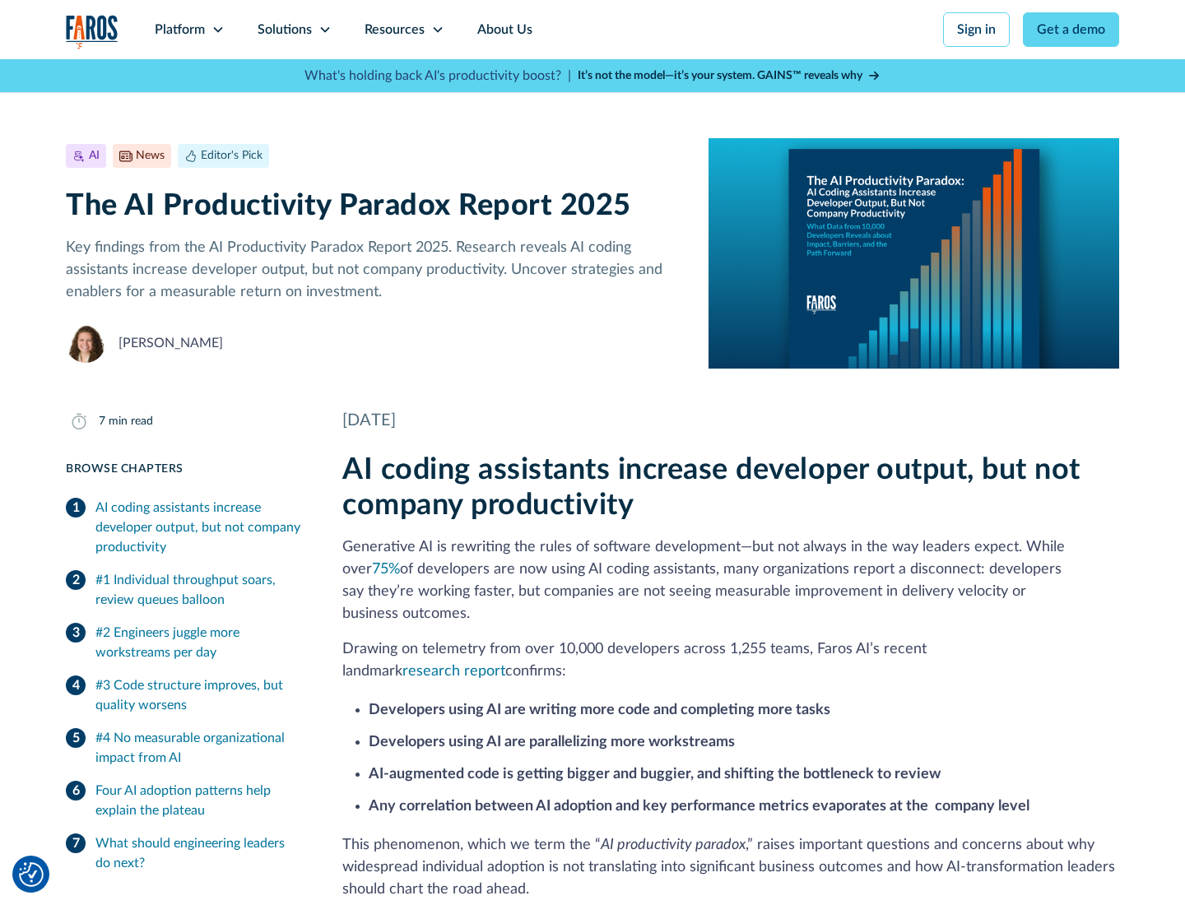
click at [436, 30] on icon at bounding box center [437, 29] width 13 height 13
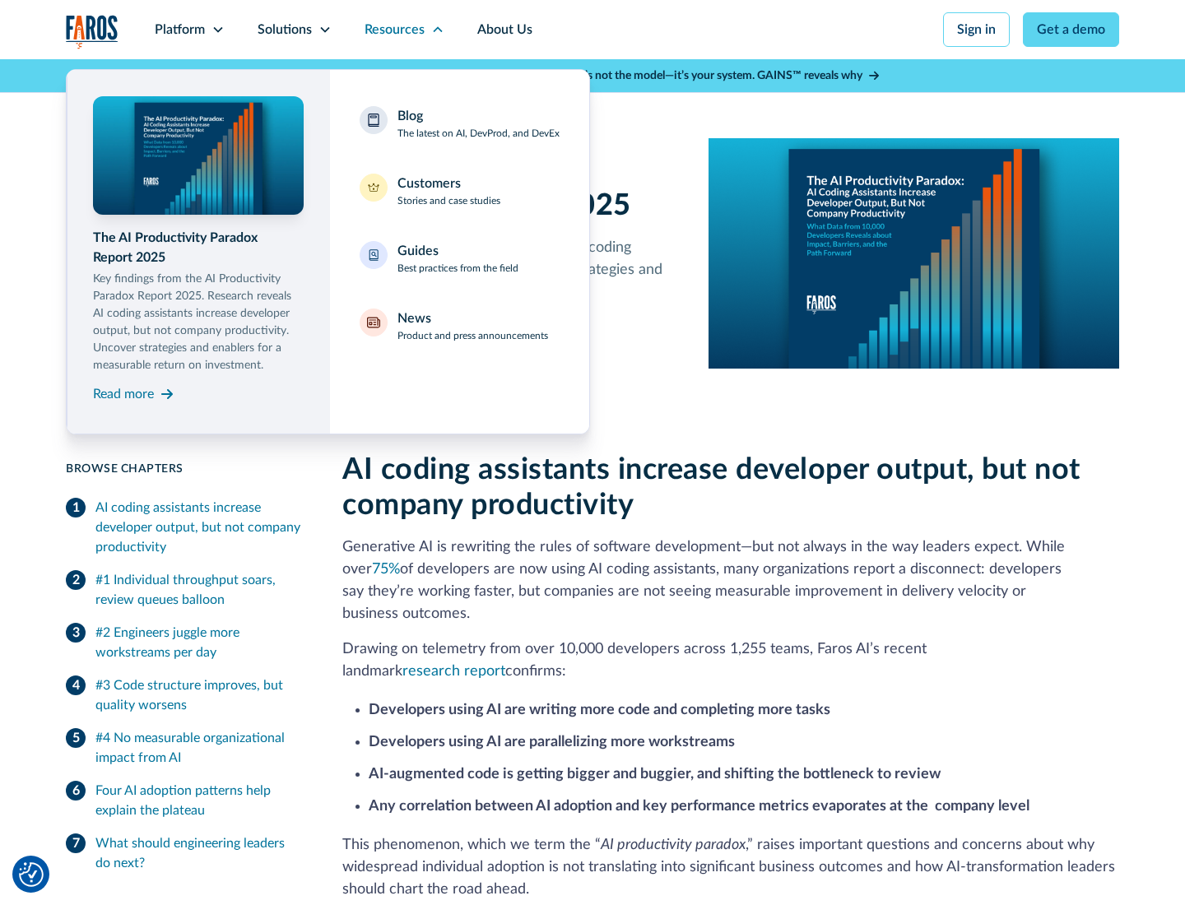
click at [478, 123] on div "Blog The latest on AI, DevProd, and DevEx" at bounding box center [478, 123] width 162 height 35
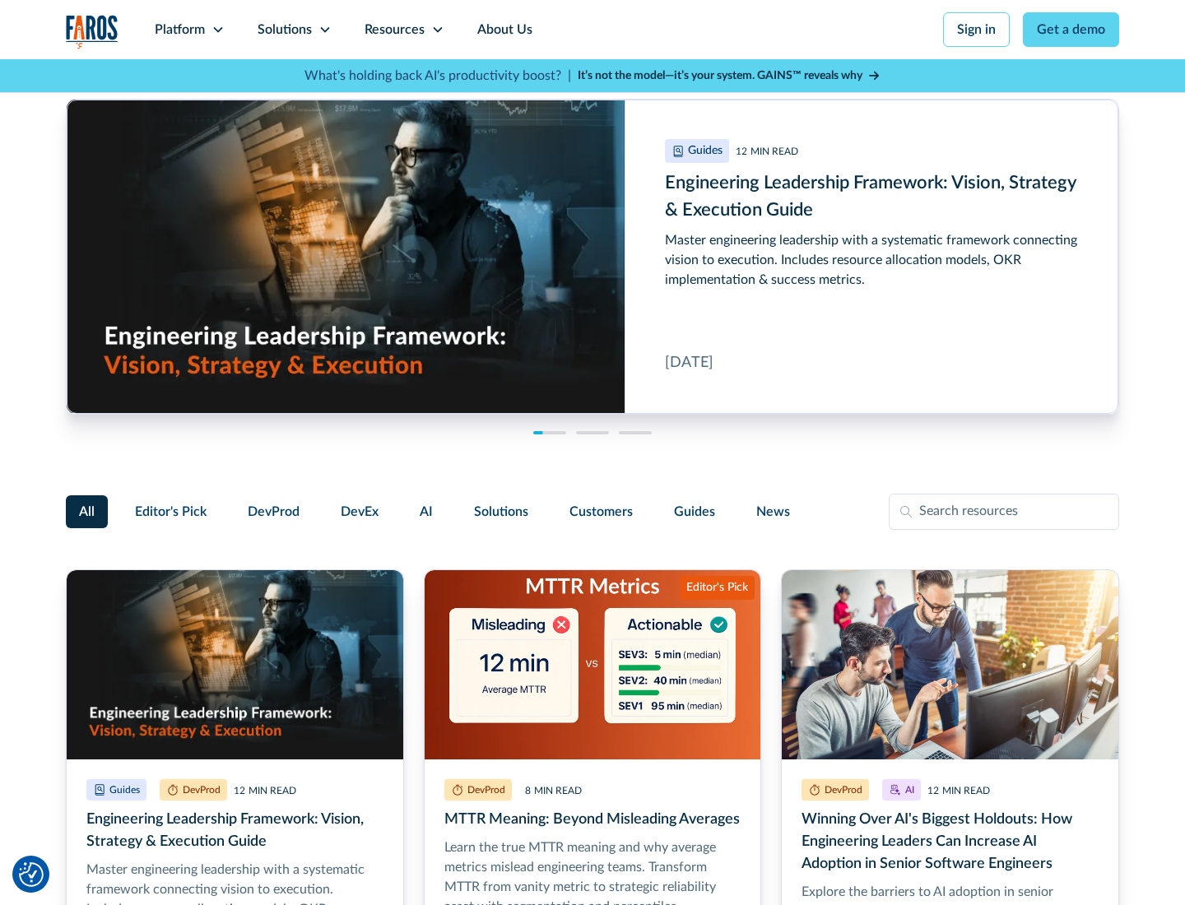
click at [1071, 30] on link "Get a demo" at bounding box center [1071, 29] width 96 height 35
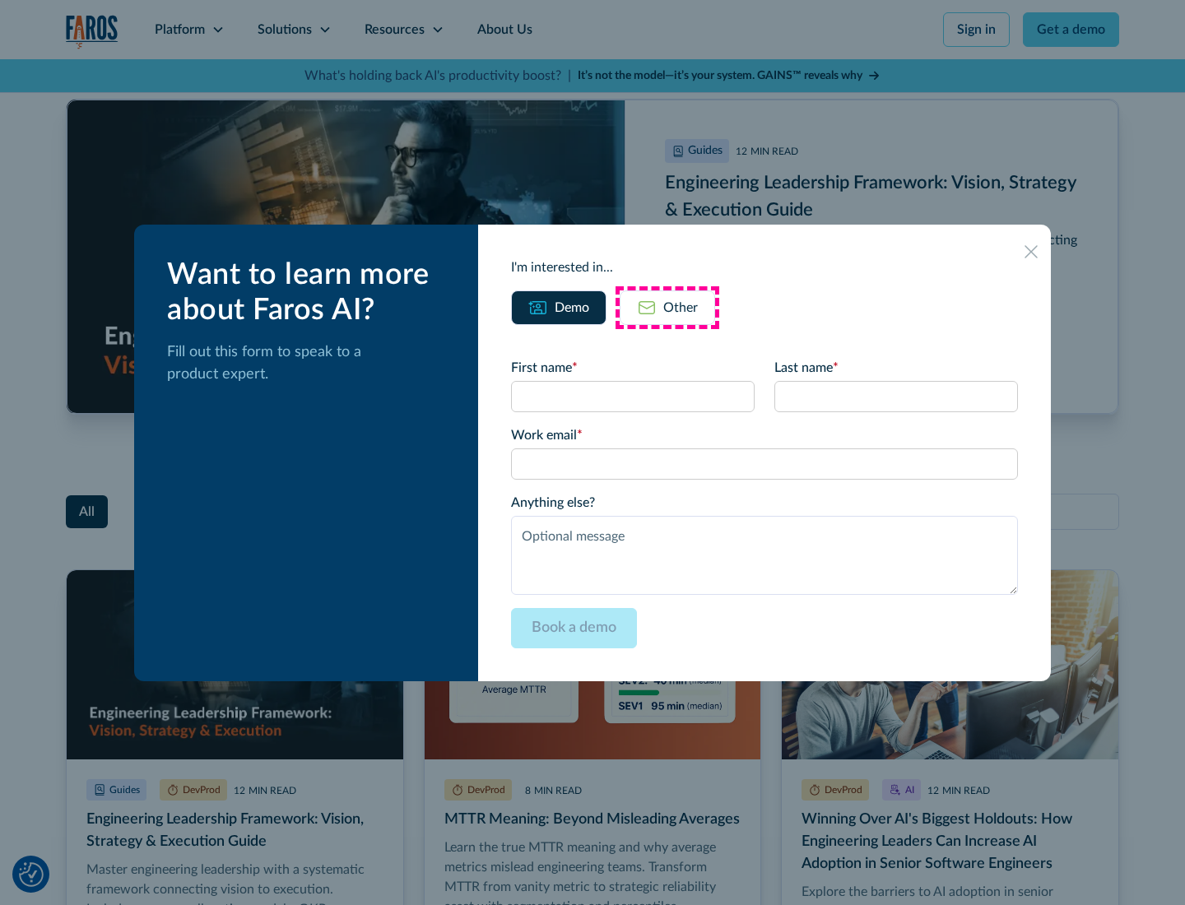
click at [667, 307] on div "Other" at bounding box center [680, 308] width 35 height 20
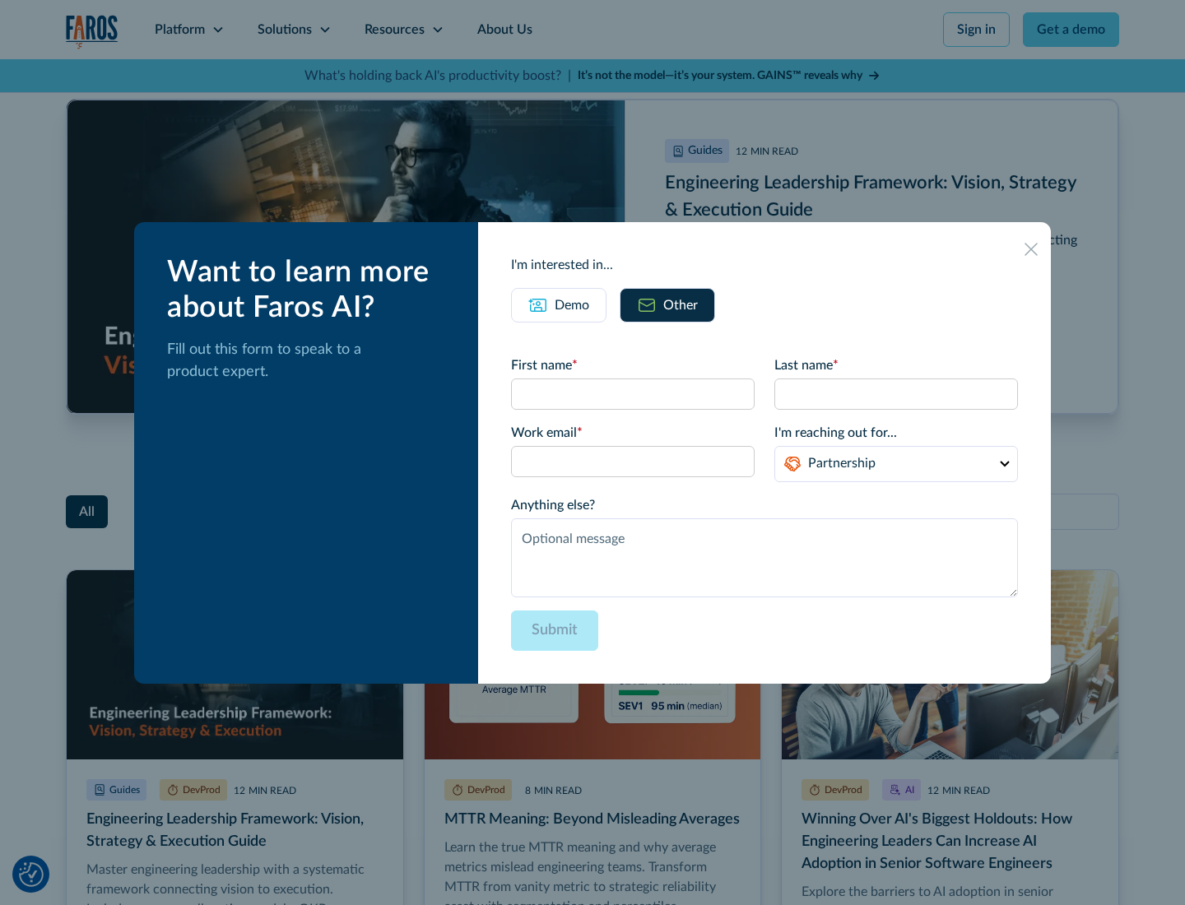
click at [1031, 248] on icon at bounding box center [1030, 249] width 13 height 13
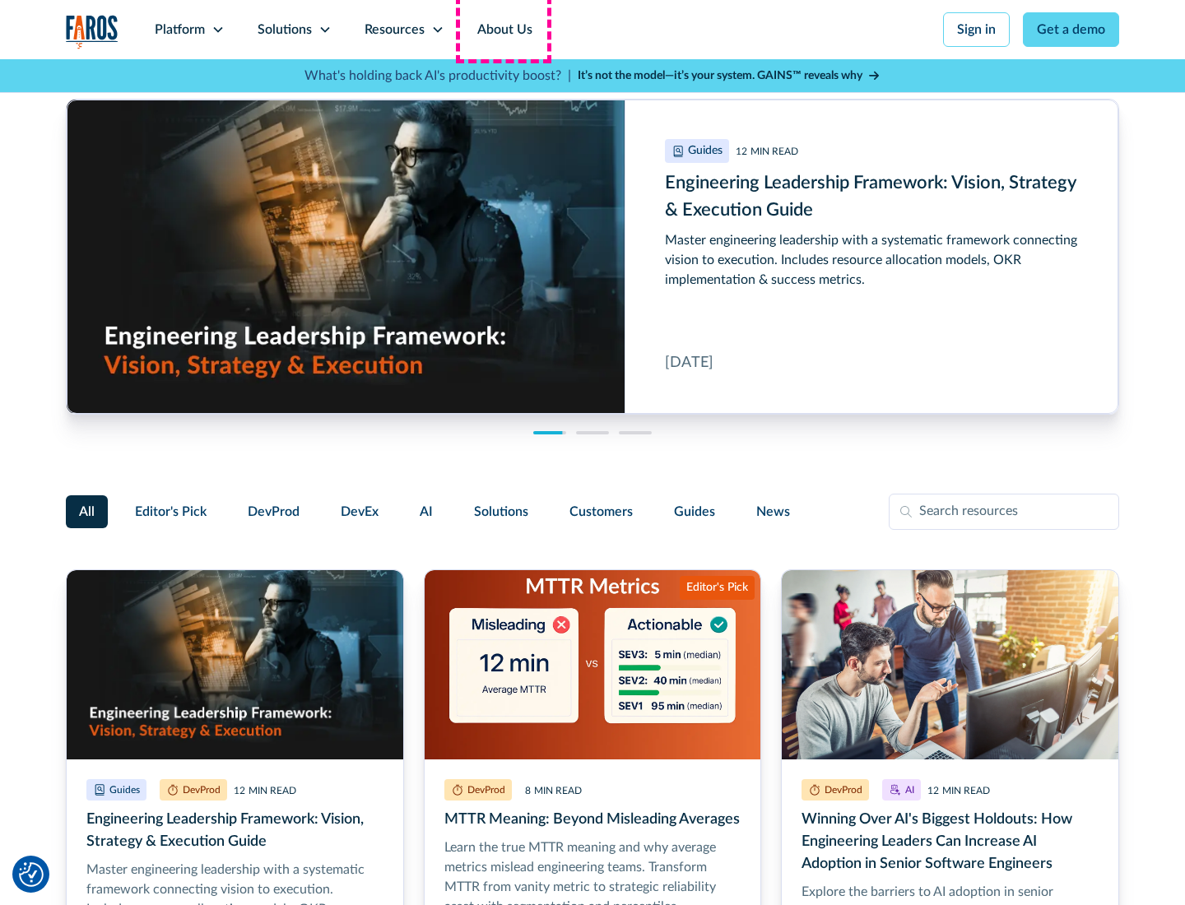
click at [503, 30] on link "About Us" at bounding box center [505, 29] width 88 height 59
